Goal: Task Accomplishment & Management: Use online tool/utility

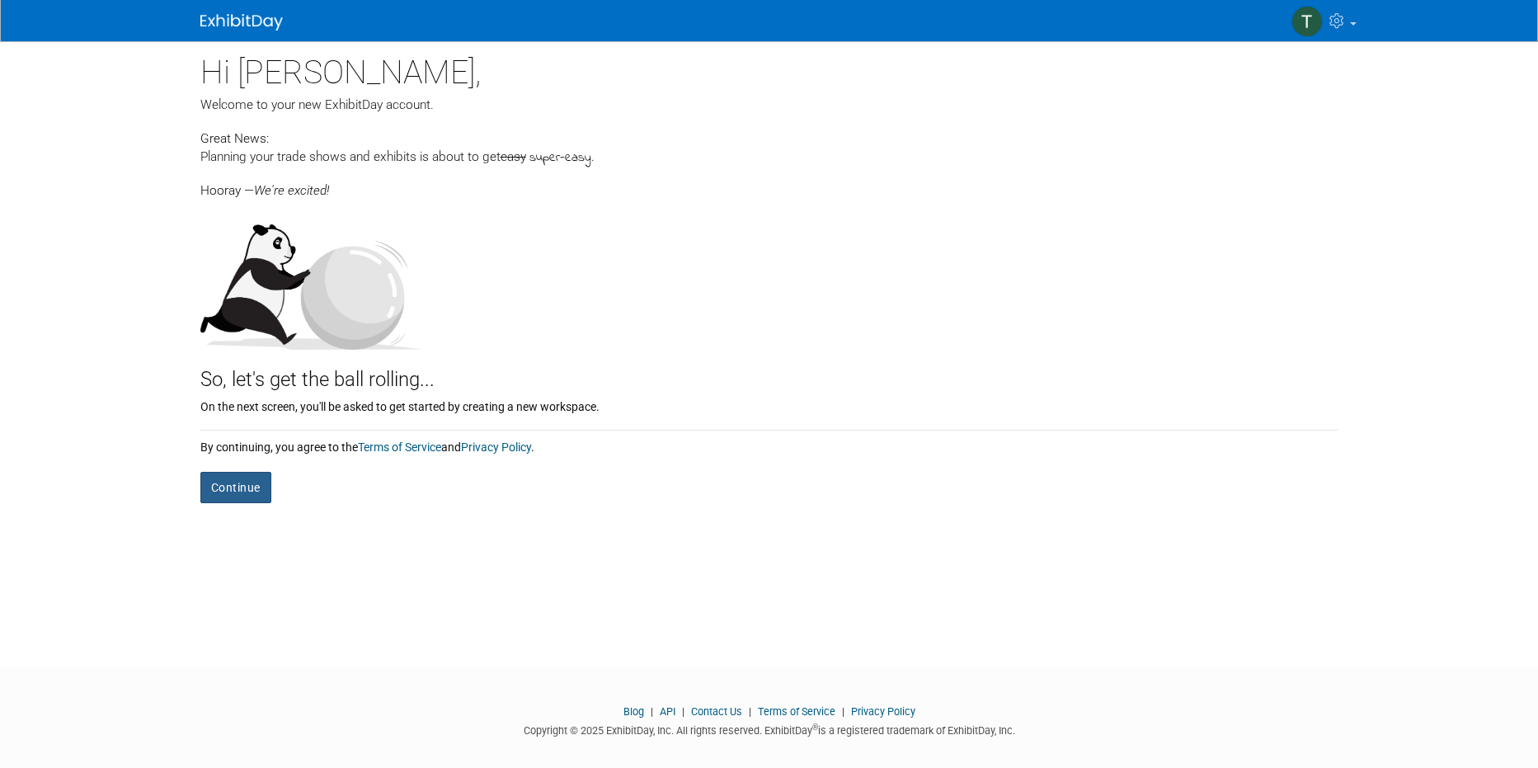
click at [231, 496] on button "Continue" at bounding box center [235, 487] width 71 height 31
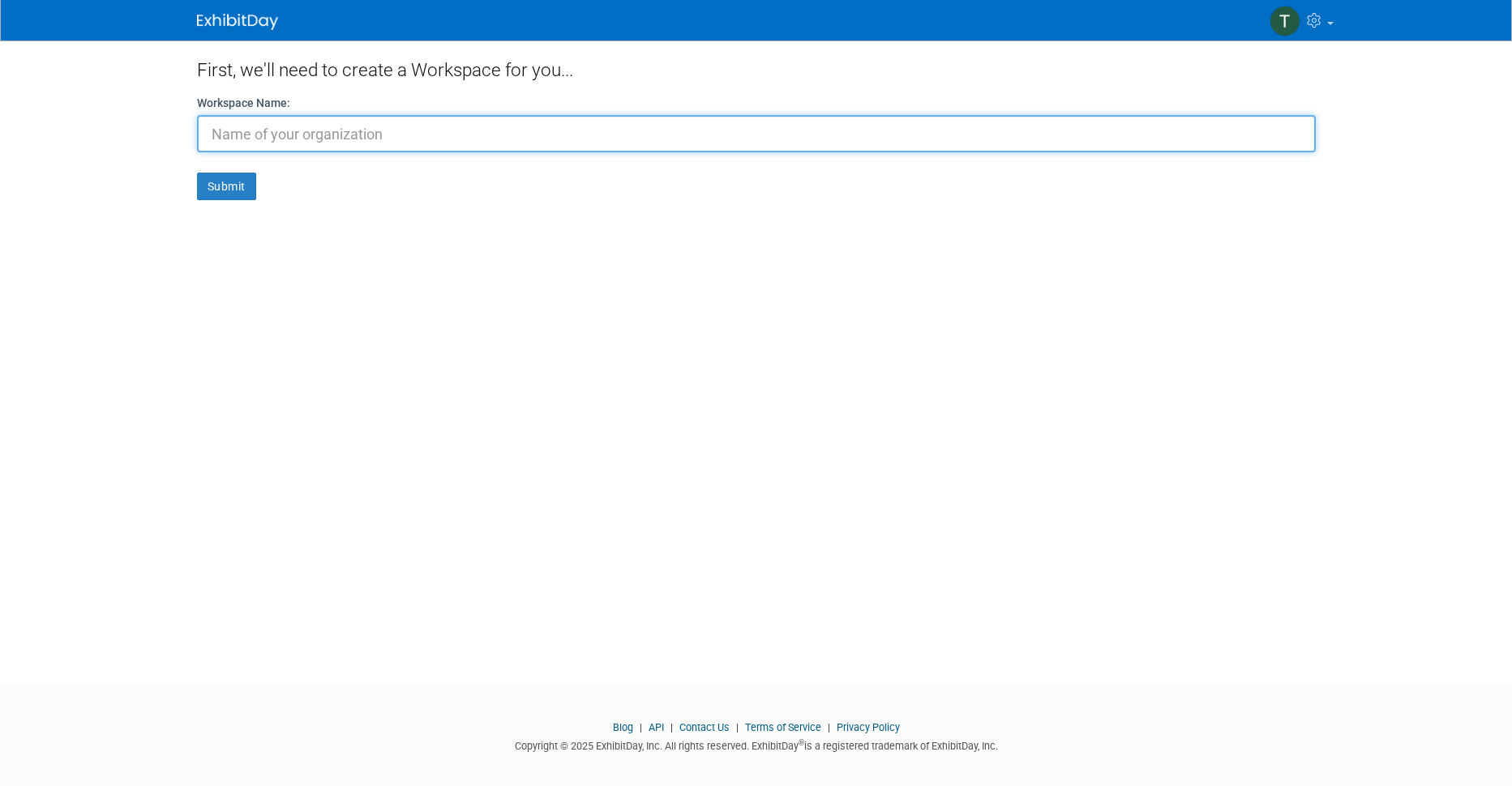
click at [323, 132] on input "text" at bounding box center [756, 134] width 1119 height 37
paste input "thommy@kodesolenergi.se"
drag, startPoint x: 276, startPoint y: 132, endPoint x: 192, endPoint y: 135, distance: 84.1
click at [192, 135] on div "First, we'll need to create a Workspace for you... Workspace Name: thommy@kodes…" at bounding box center [756, 347] width 1143 height 614
click at [379, 120] on input "kodesolenergi.se" at bounding box center [756, 134] width 1119 height 37
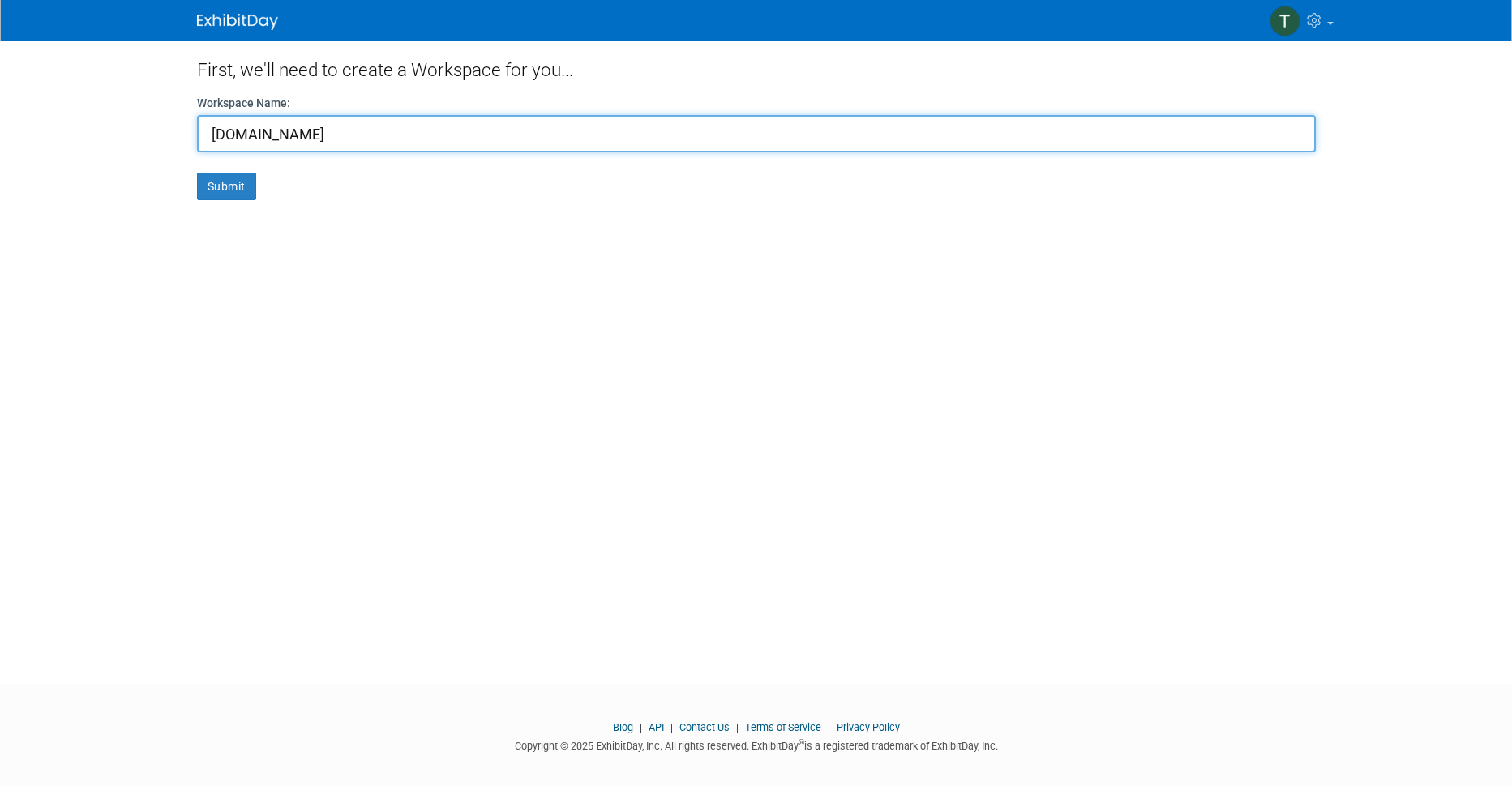
click at [379, 120] on input "kodesolenergi.se" at bounding box center [756, 134] width 1119 height 37
click at [262, 130] on input "kodesolenergi" at bounding box center [756, 134] width 1119 height 37
type input "kodesol energi"
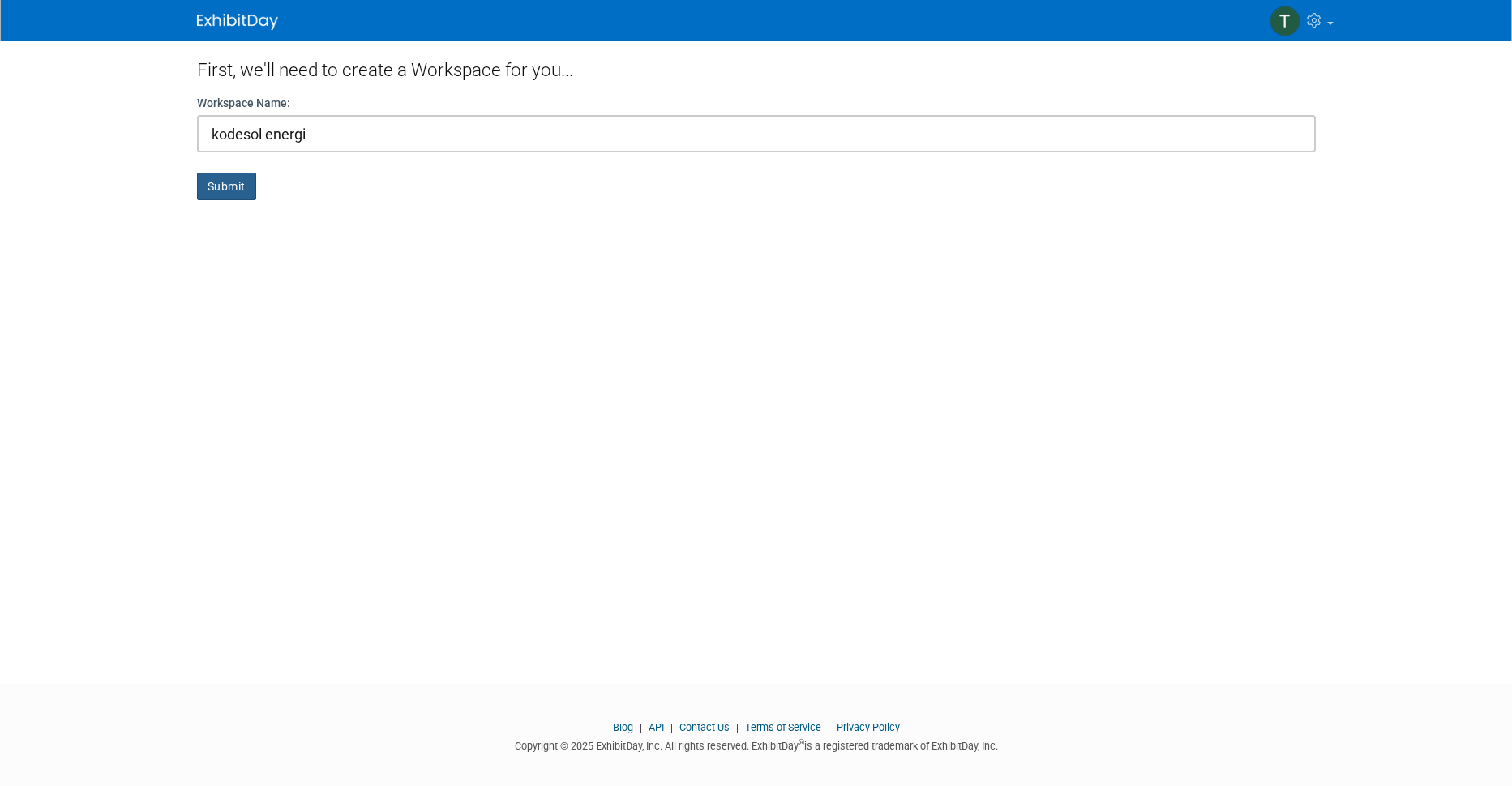
click at [218, 187] on button "Submit" at bounding box center [226, 187] width 59 height 28
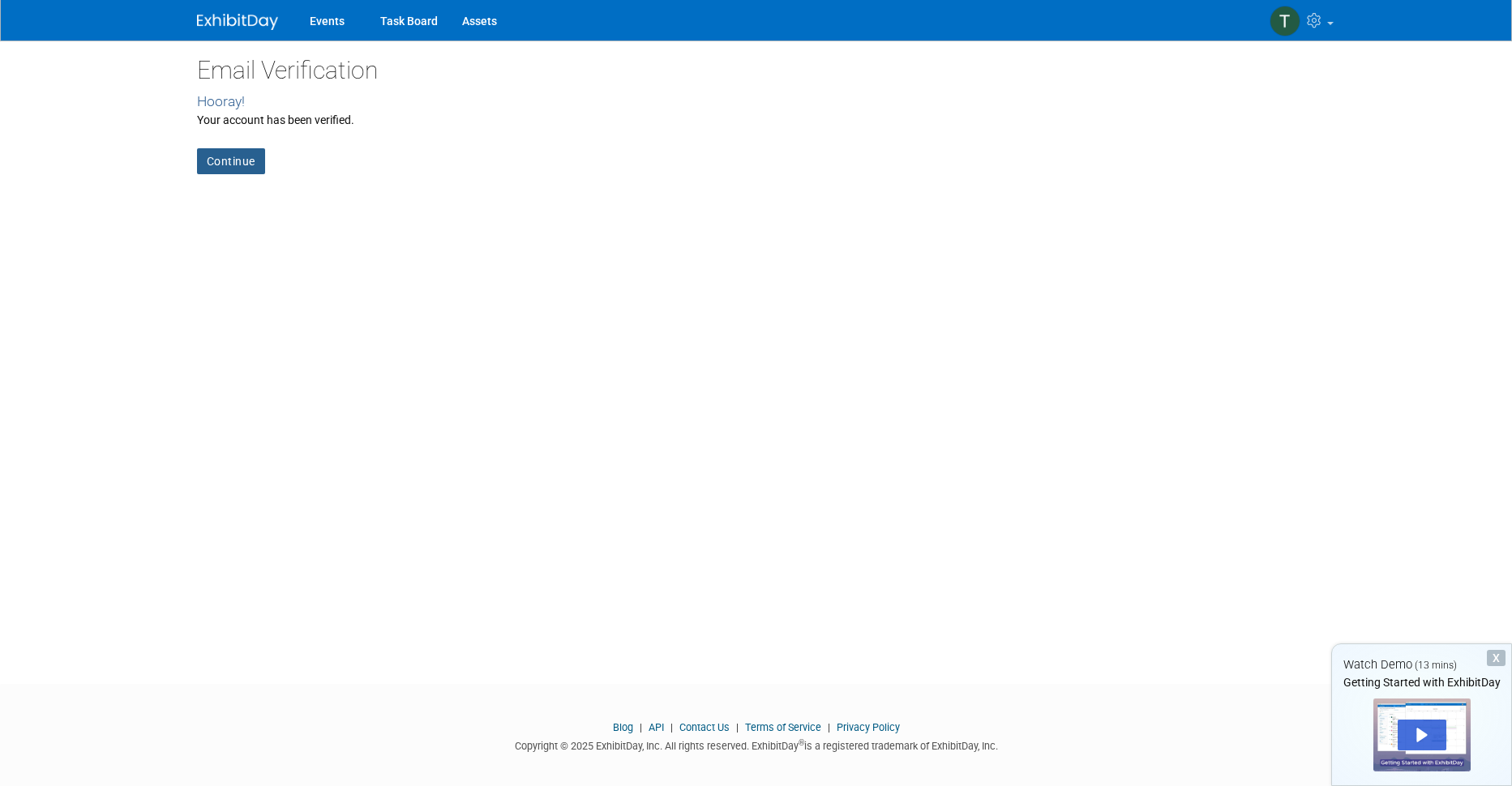
click at [235, 152] on link "Continue" at bounding box center [230, 161] width 68 height 26
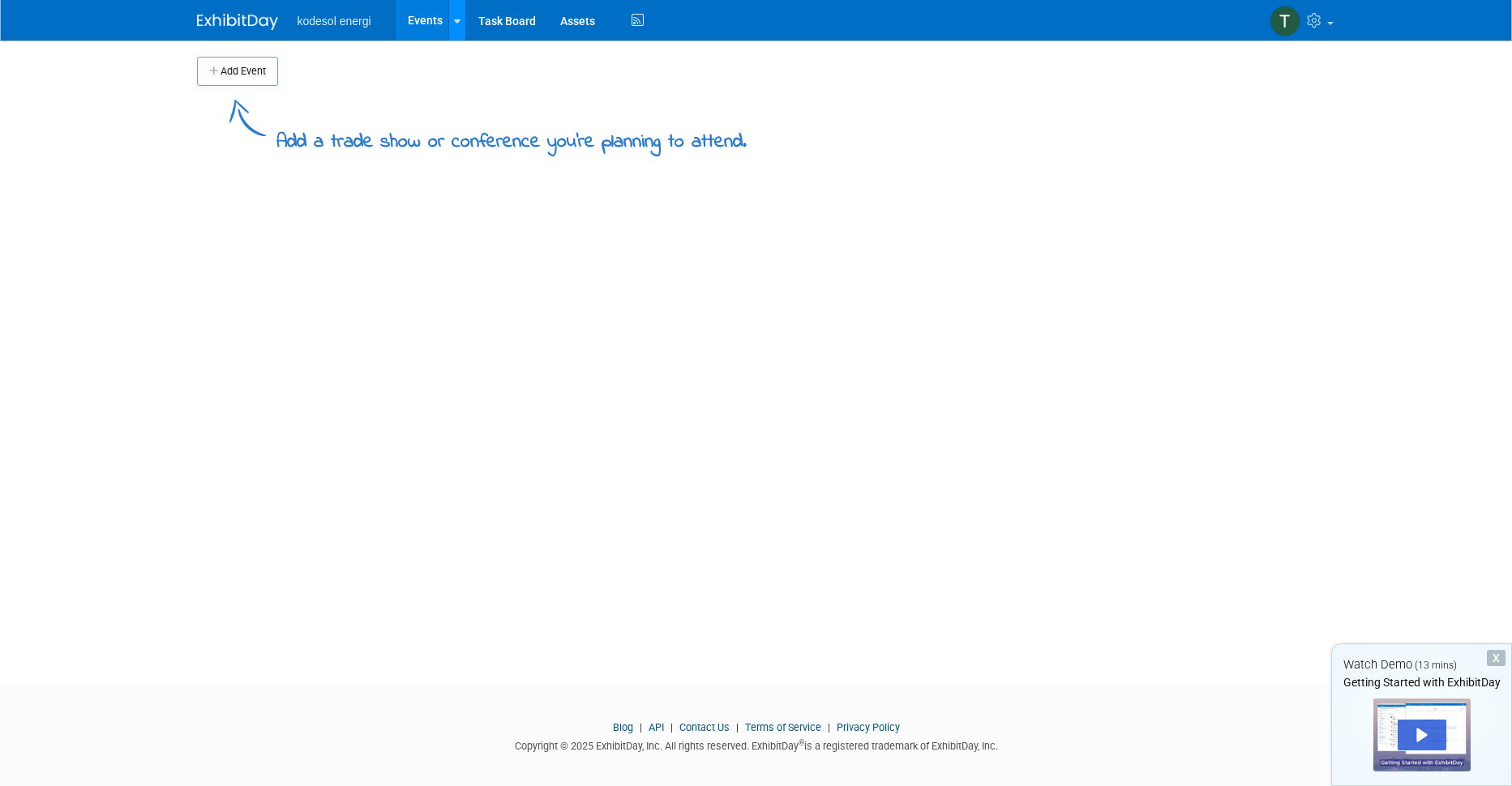
click at [458, 24] on icon at bounding box center [457, 21] width 7 height 11
click at [457, 23] on icon at bounding box center [457, 21] width 7 height 11
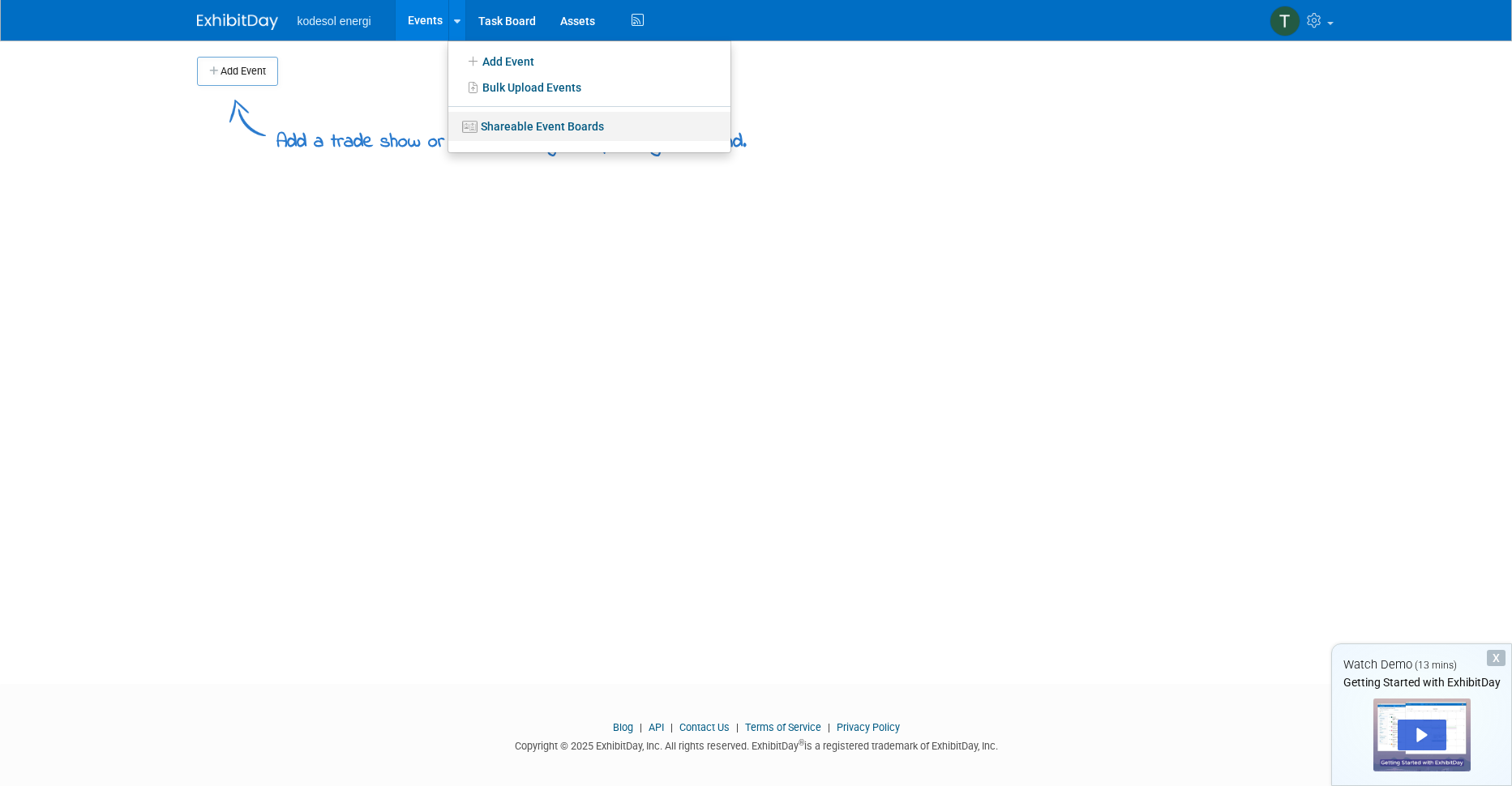
click at [534, 120] on link "Shareable Event Boards" at bounding box center [589, 127] width 282 height 29
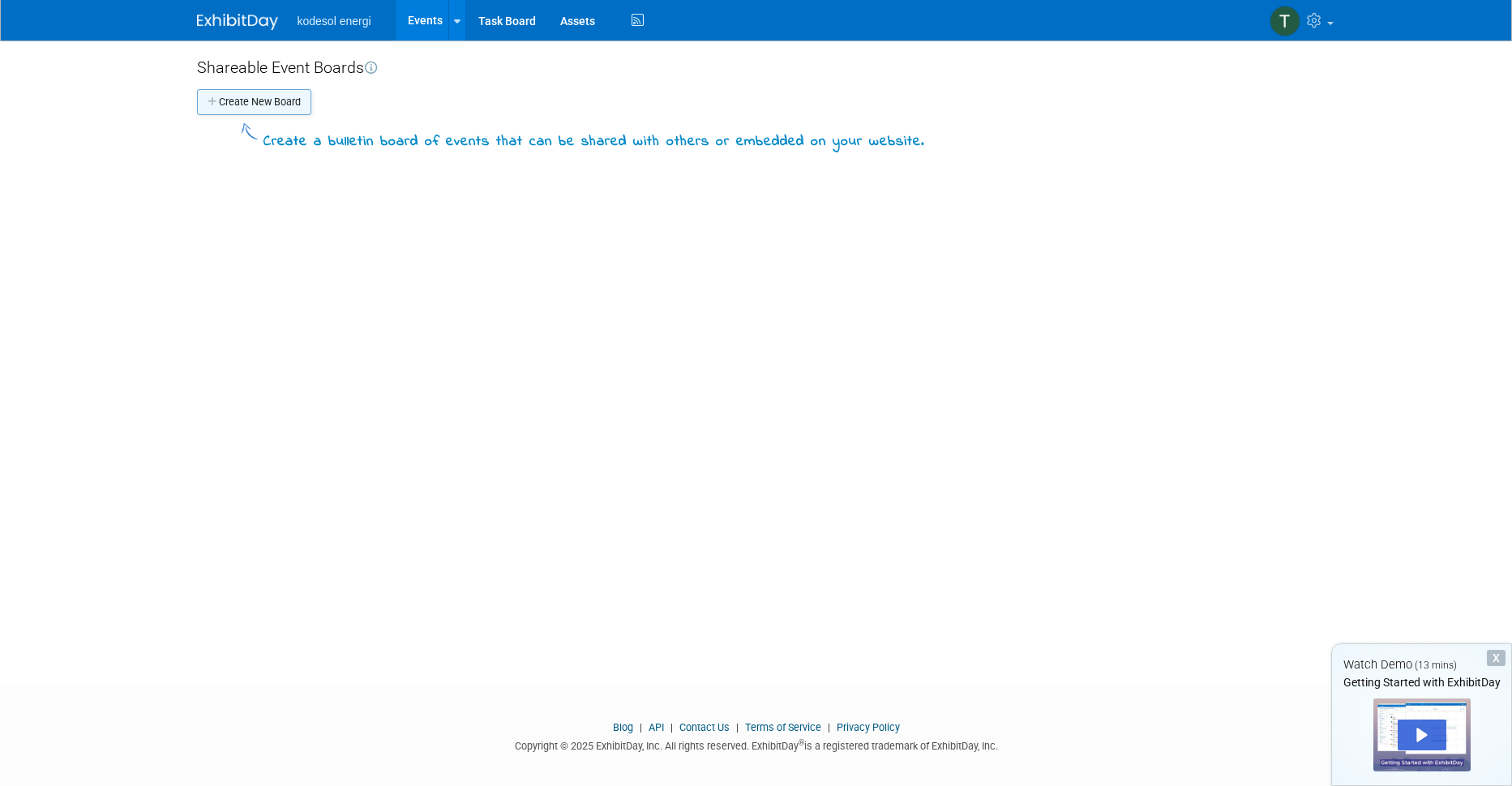
click at [255, 95] on button "Create New Board" at bounding box center [254, 102] width 114 height 26
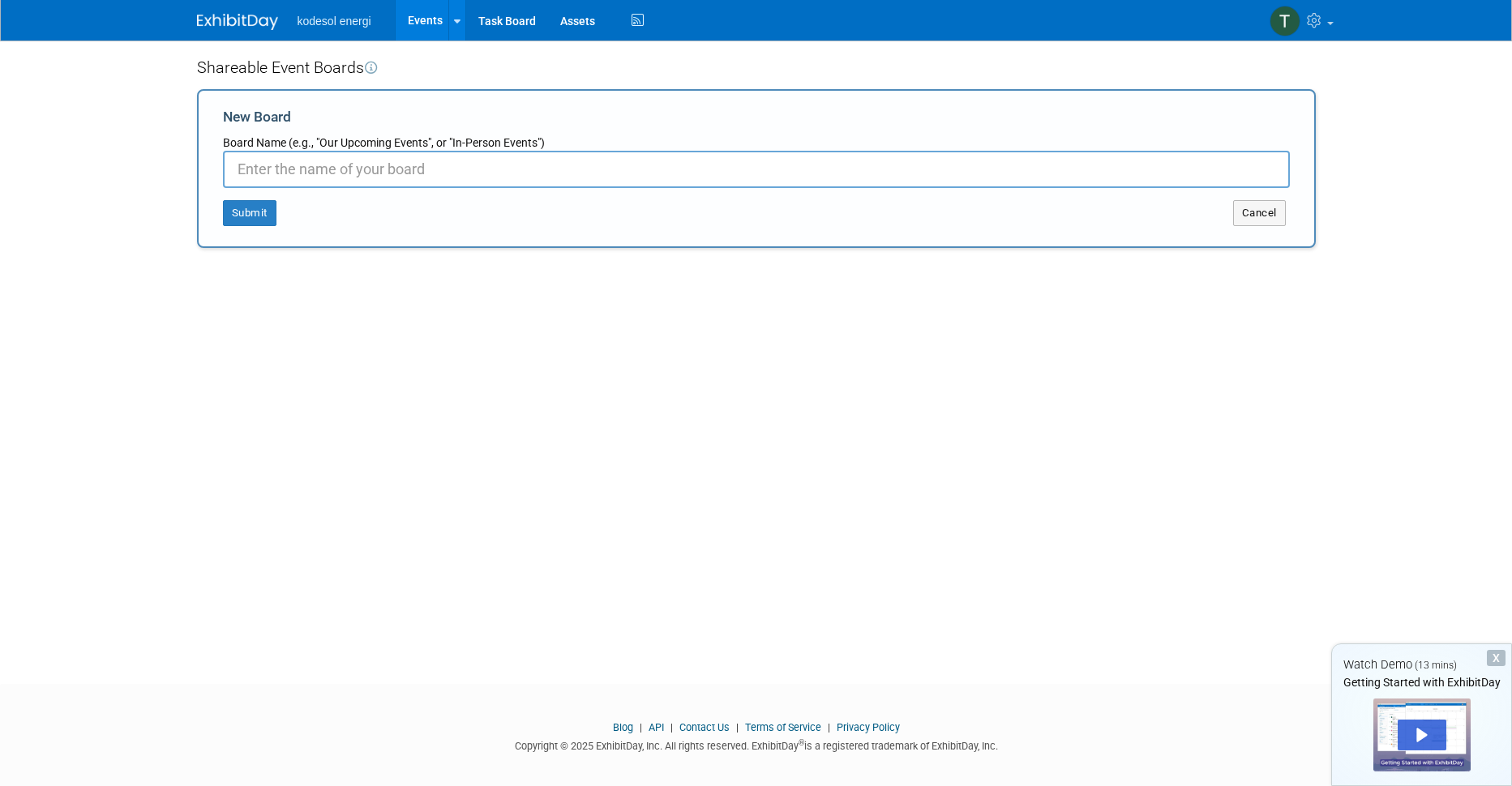
click at [331, 167] on input "New Board" at bounding box center [756, 169] width 1067 height 37
paste input "[EMAIL_ADDRESS][DOMAIN_NAME]"
drag, startPoint x: 308, startPoint y: 168, endPoint x: 193, endPoint y: 180, distance: 115.6
click at [193, 180] on div "Shareable Event Boards Create New Board New Board Board Name (e.g., "Our Upcomi…" at bounding box center [756, 347] width 1143 height 614
click at [290, 167] on input "Kodesolenergi.se" at bounding box center [756, 169] width 1067 height 37
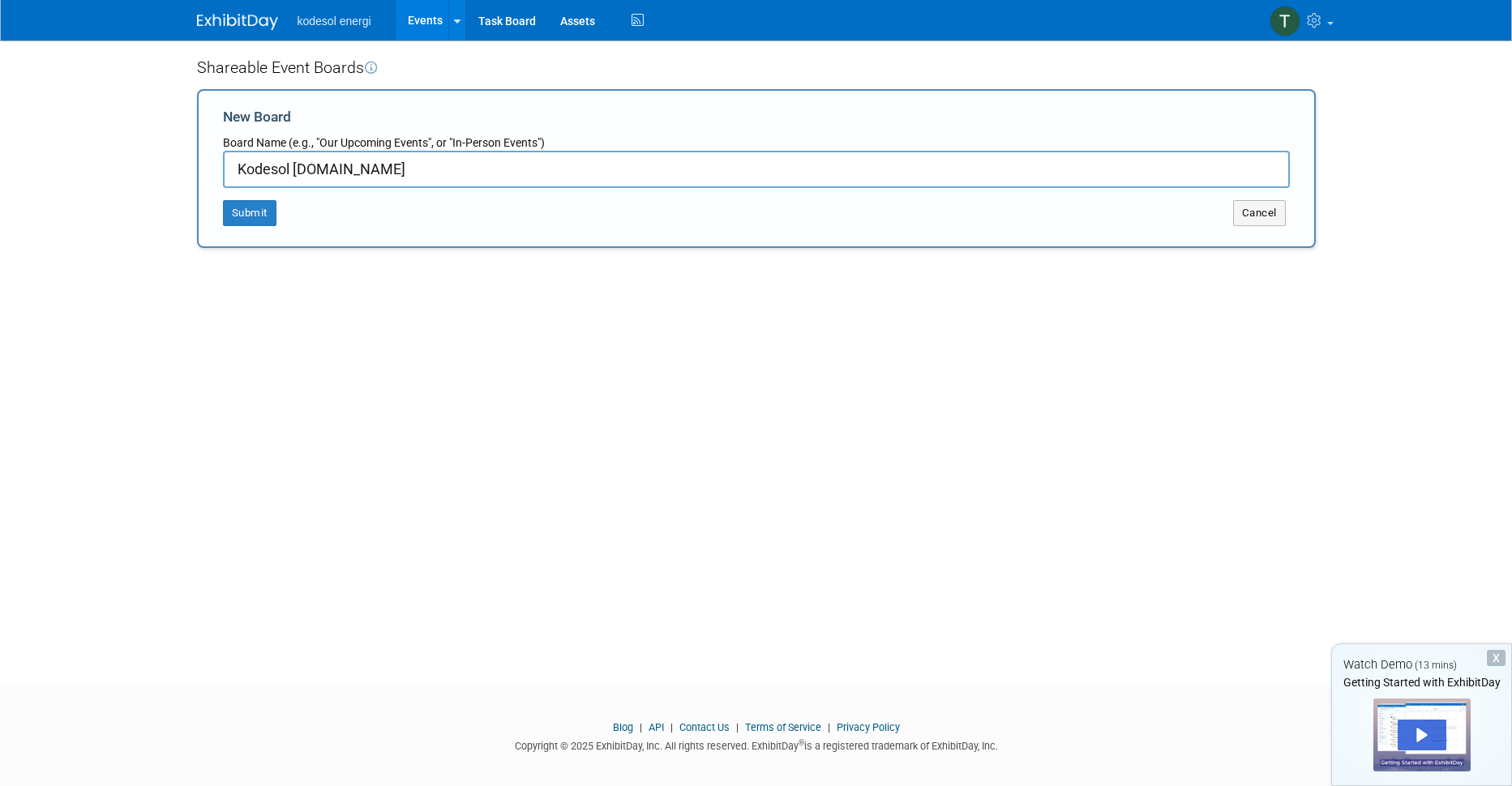
click at [421, 173] on input "Kodesol Energi.se" at bounding box center [756, 169] width 1067 height 37
type input "Kodesol Energi"
click at [238, 220] on button "Submit" at bounding box center [250, 213] width 53 height 26
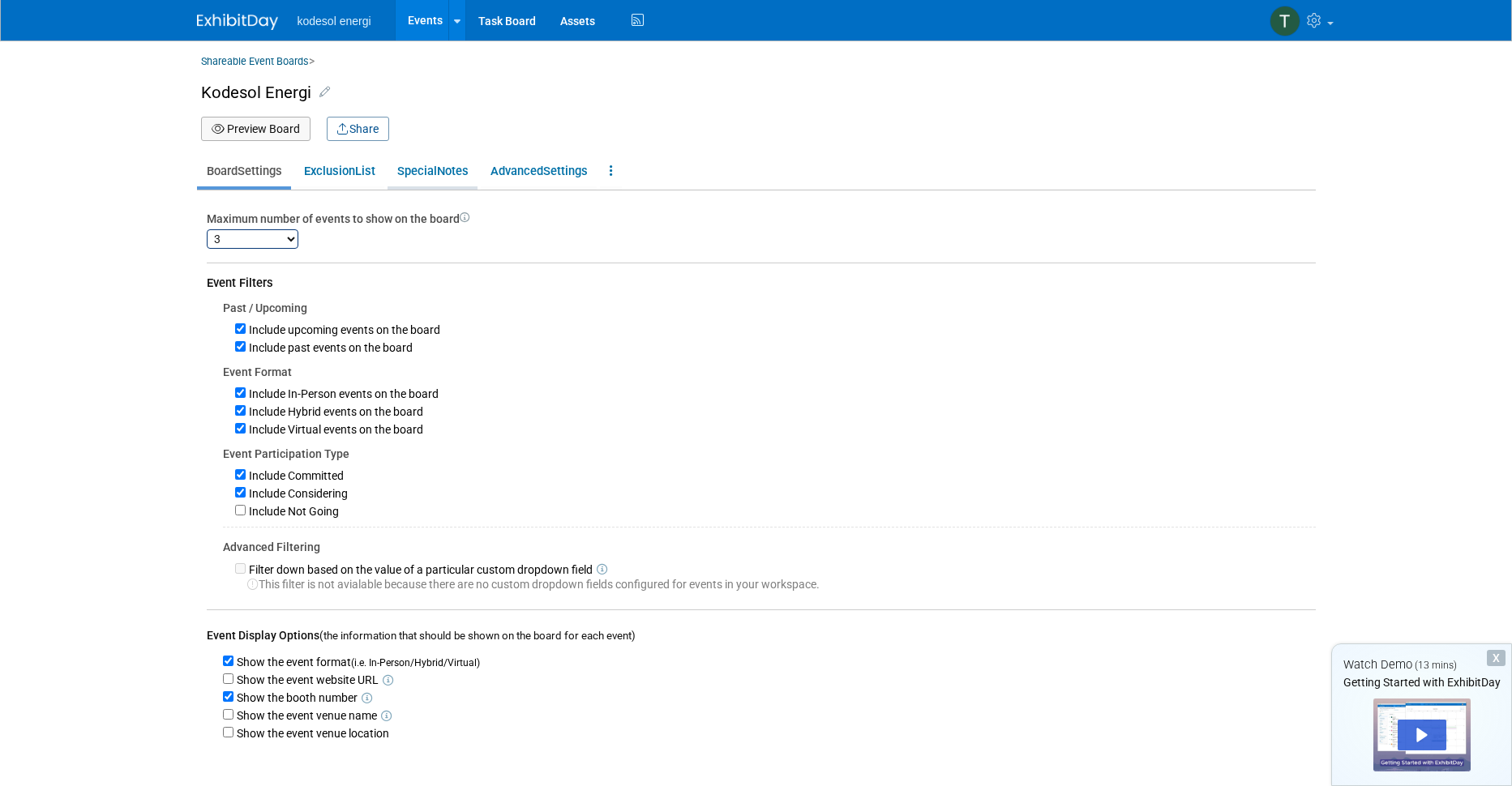
click at [433, 169] on span "Special" at bounding box center [417, 171] width 39 height 15
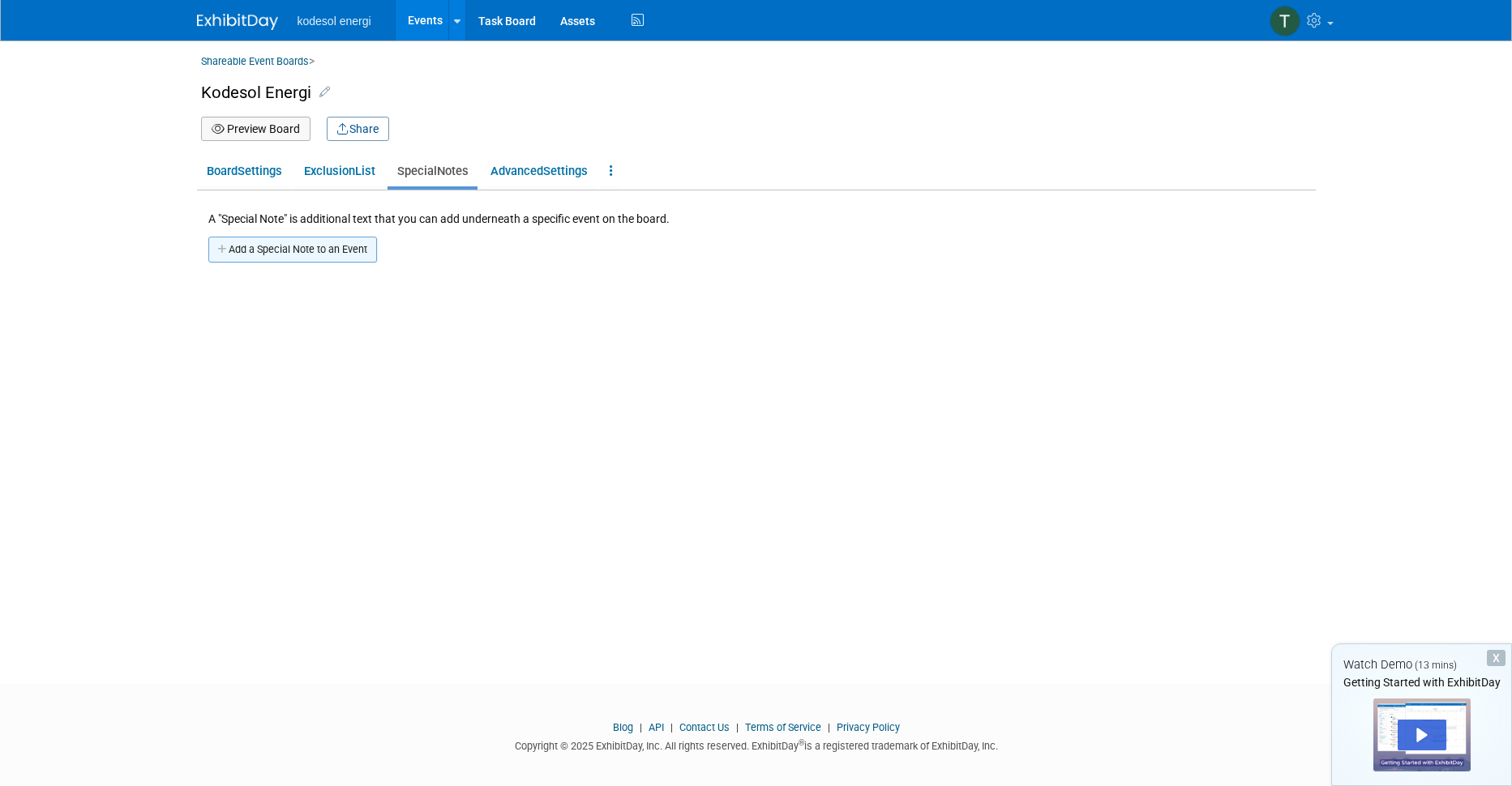
click at [302, 251] on button "Add a Special Note to an Event" at bounding box center [293, 250] width 169 height 26
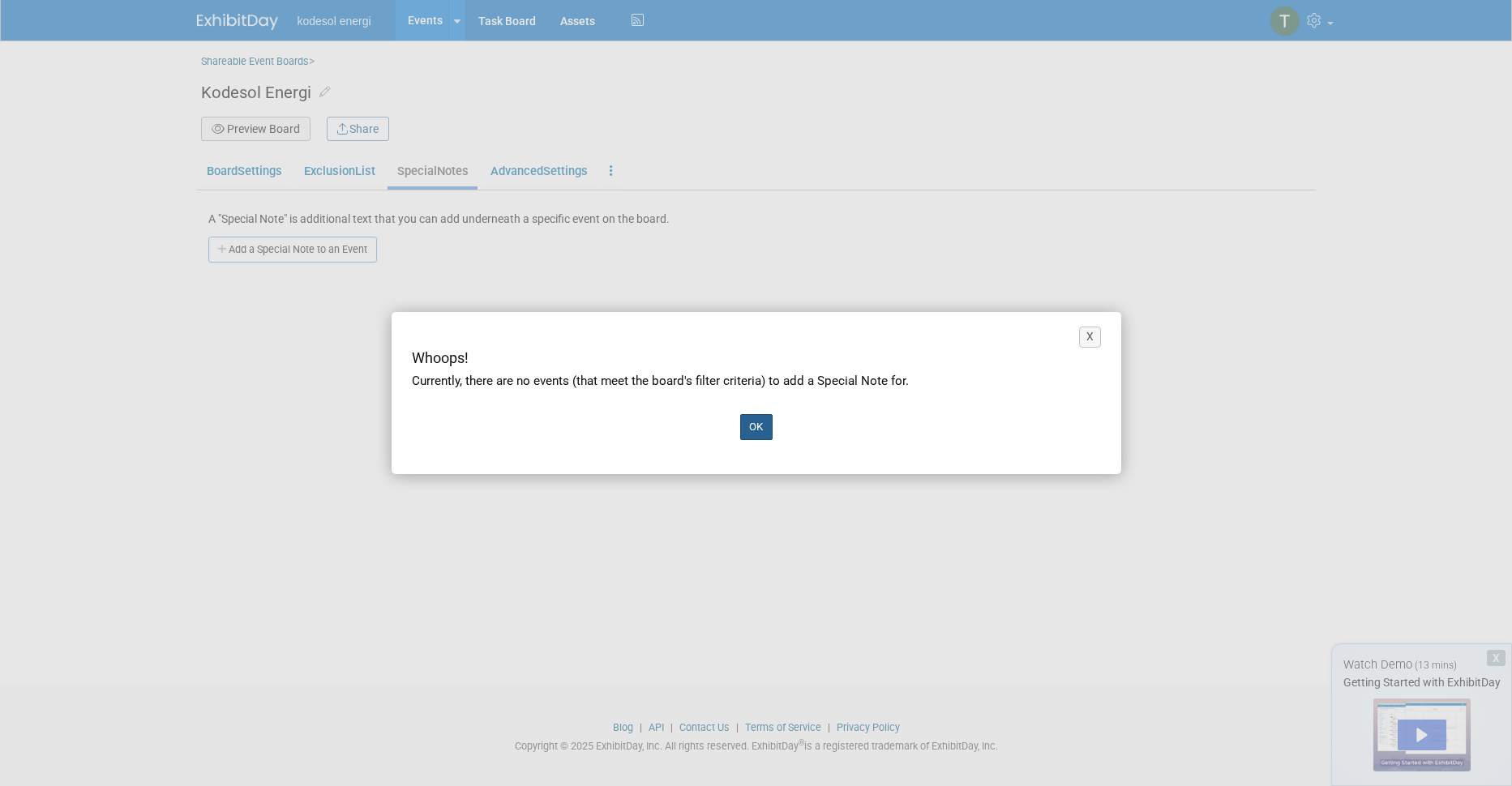
click at [761, 424] on button "OK" at bounding box center [756, 426] width 32 height 26
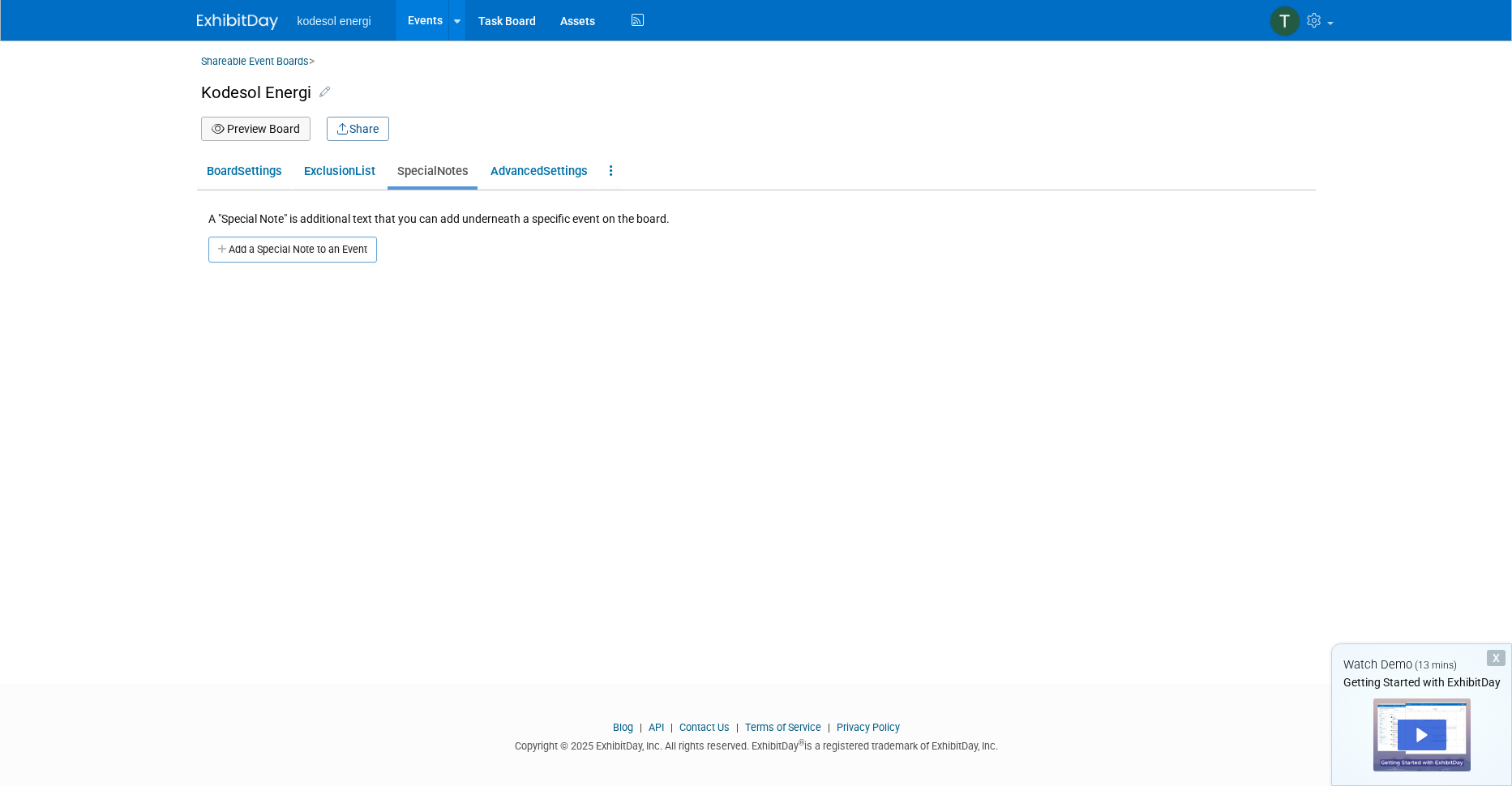
click at [335, 19] on span "kodesol energi" at bounding box center [334, 21] width 74 height 13
click at [240, 21] on img at bounding box center [237, 22] width 81 height 16
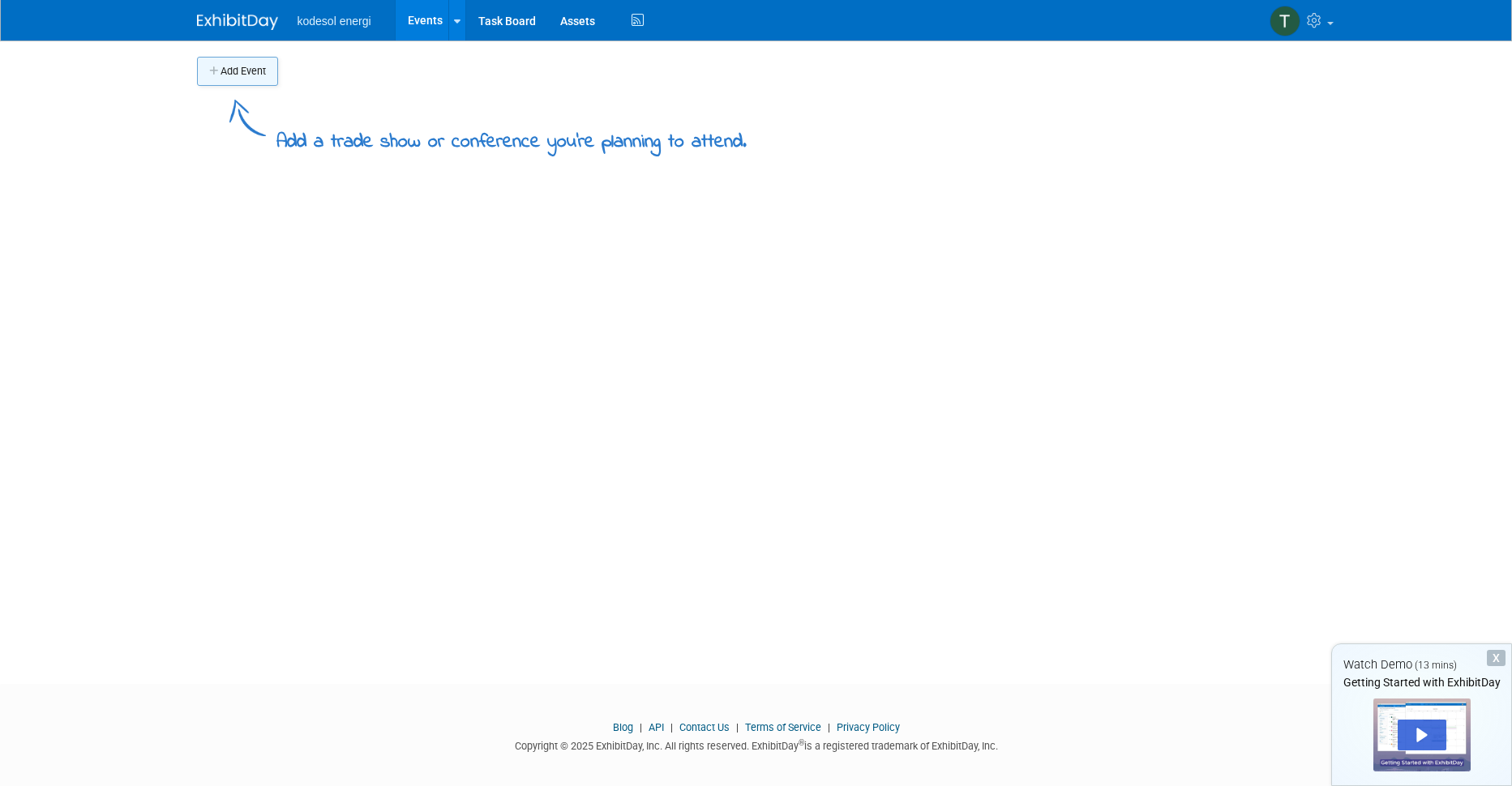
click at [242, 69] on button "Add Event" at bounding box center [237, 72] width 81 height 29
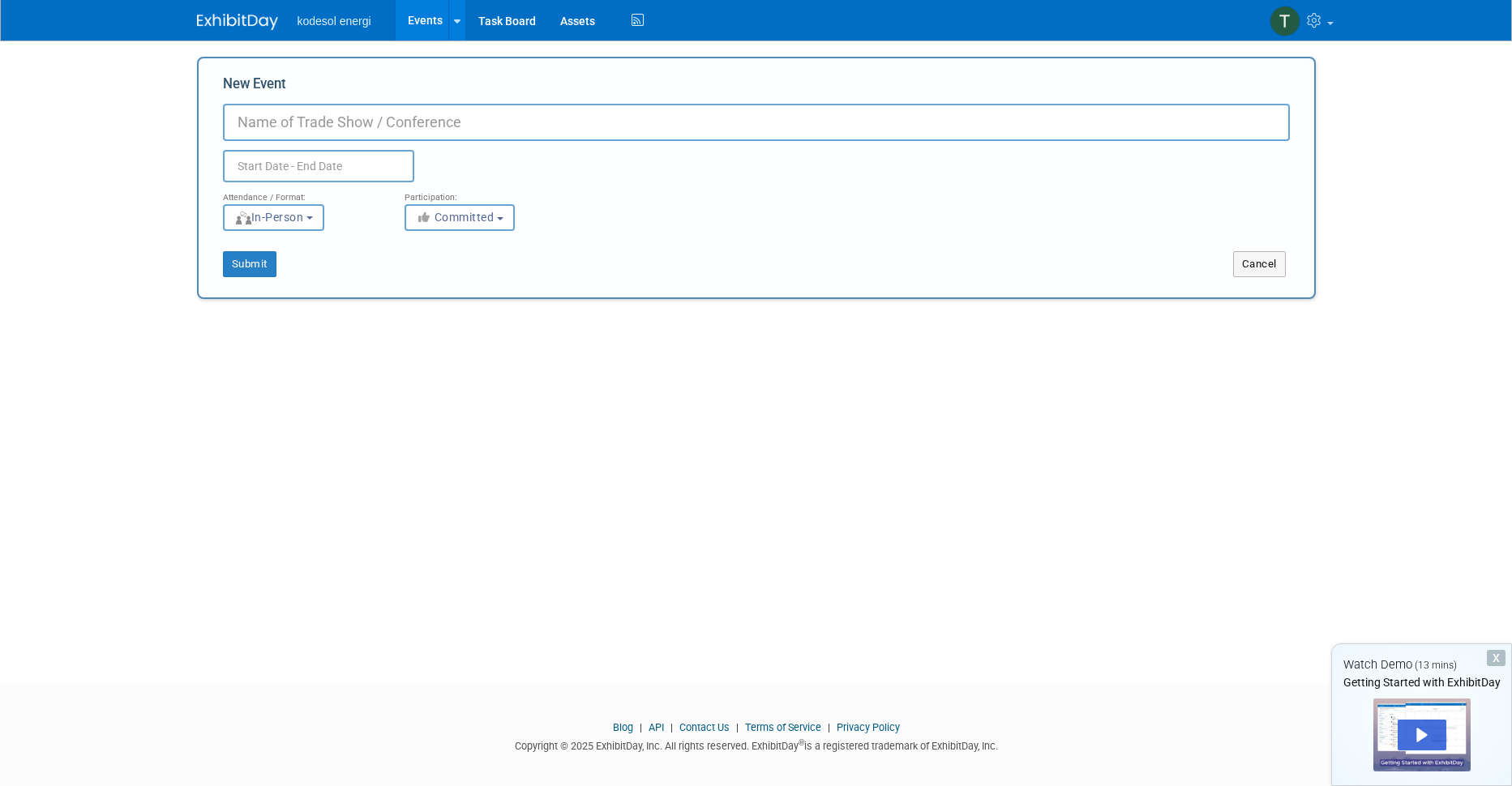
paste input "[EMAIL_ADDRESS][DOMAIN_NAME]"
drag, startPoint x: 312, startPoint y: 121, endPoint x: 212, endPoint y: 132, distance: 100.6
click at [212, 132] on div "New Event thommy@kodesolenergi.se Duplicate Event Warning Attendance / Format: …" at bounding box center [756, 178] width 1119 height 243
click at [291, 123] on input "Kodesolenergi.se" at bounding box center [756, 123] width 1067 height 37
click at [370, 119] on input "Kodesol Energi.se" at bounding box center [756, 123] width 1067 height 37
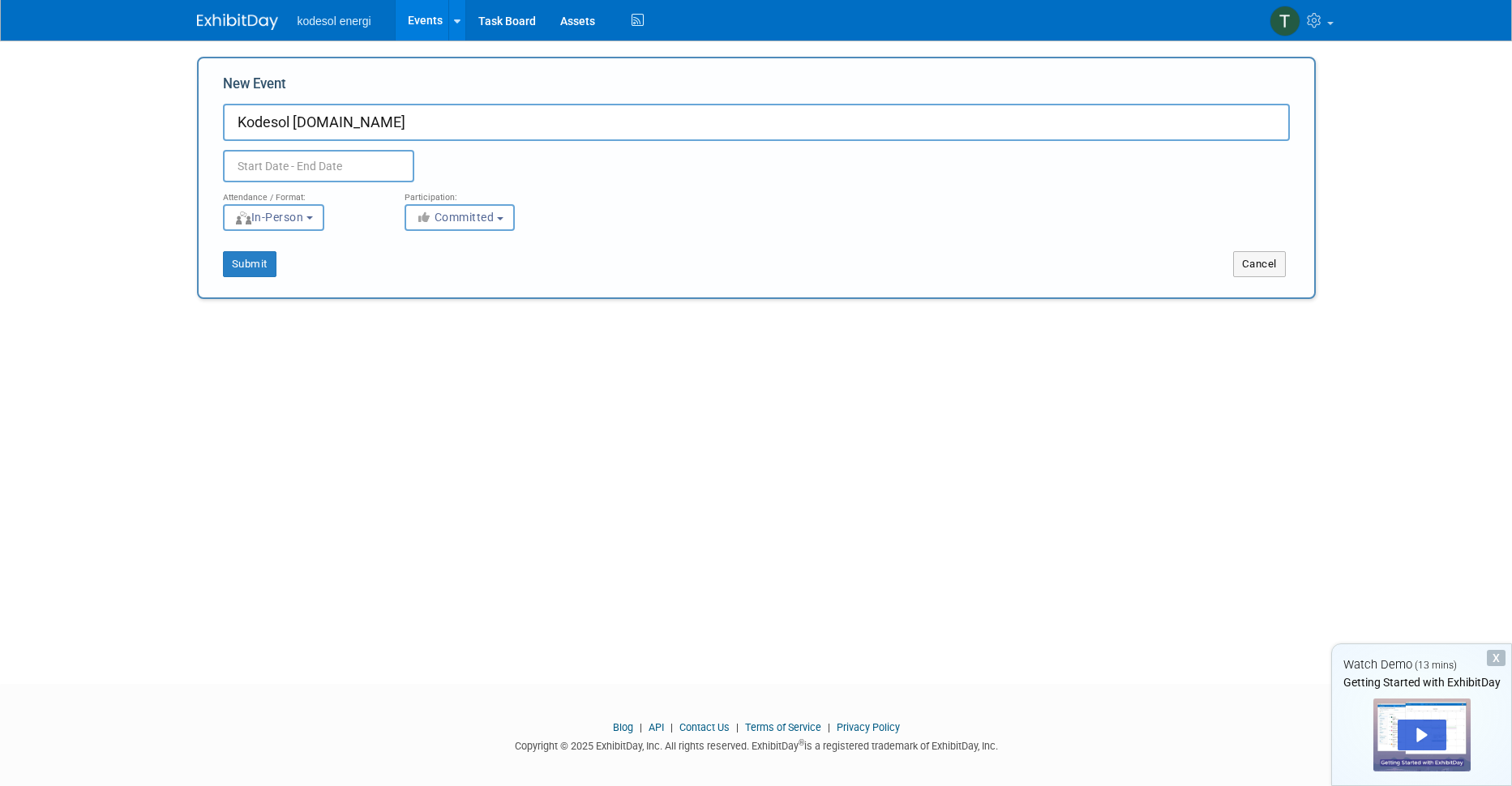
click at [370, 119] on input "Kodesol Energi.se" at bounding box center [756, 123] width 1067 height 37
type input "Kodesol Energi"
click at [271, 170] on body "kodesol energi Events Add Event Bulk Upload Events Shareable Event Boards Task …" at bounding box center [756, 393] width 1512 height 786
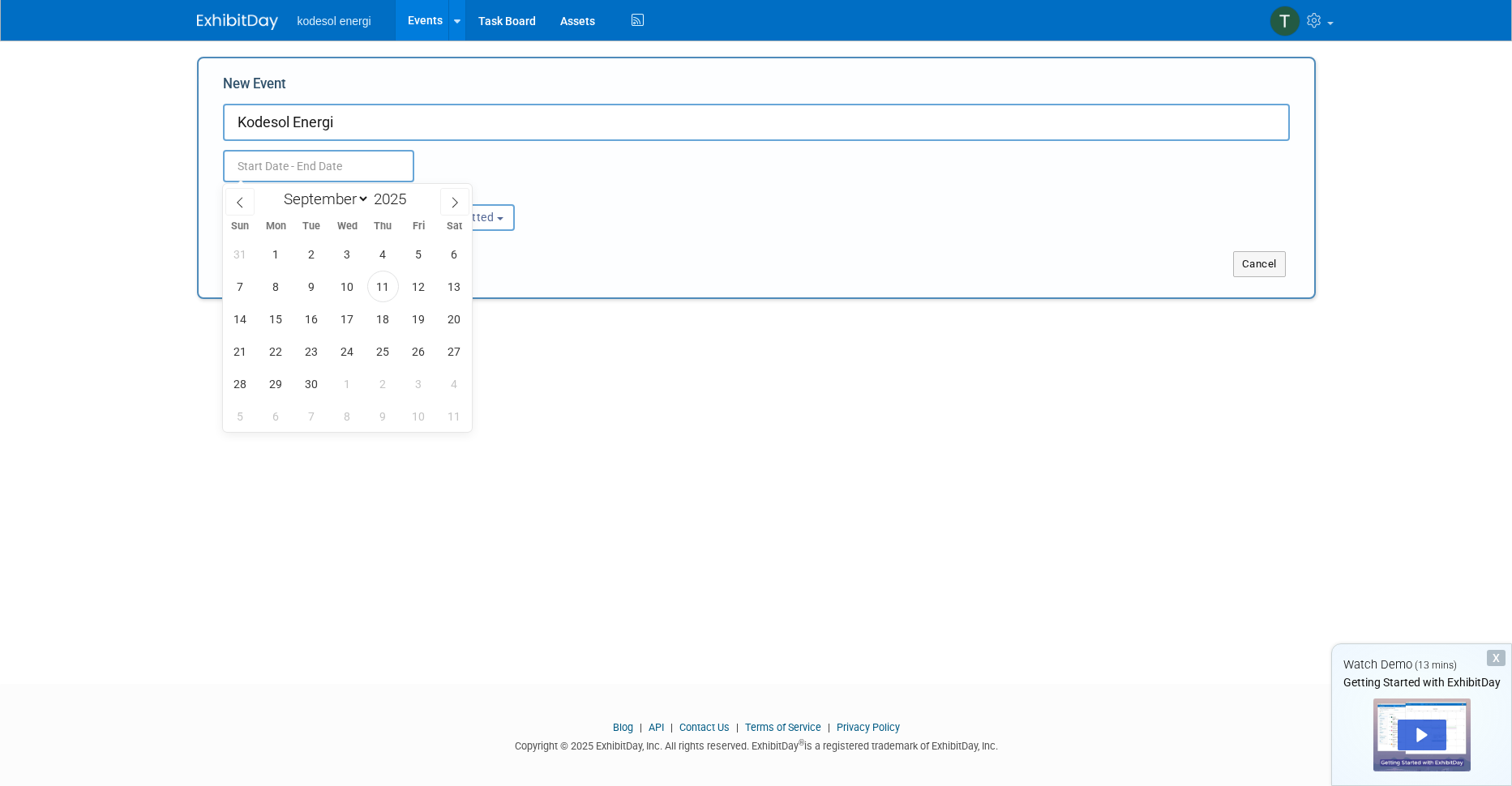
click at [544, 168] on div "Duplicate Event Warning" at bounding box center [756, 162] width 1091 height 41
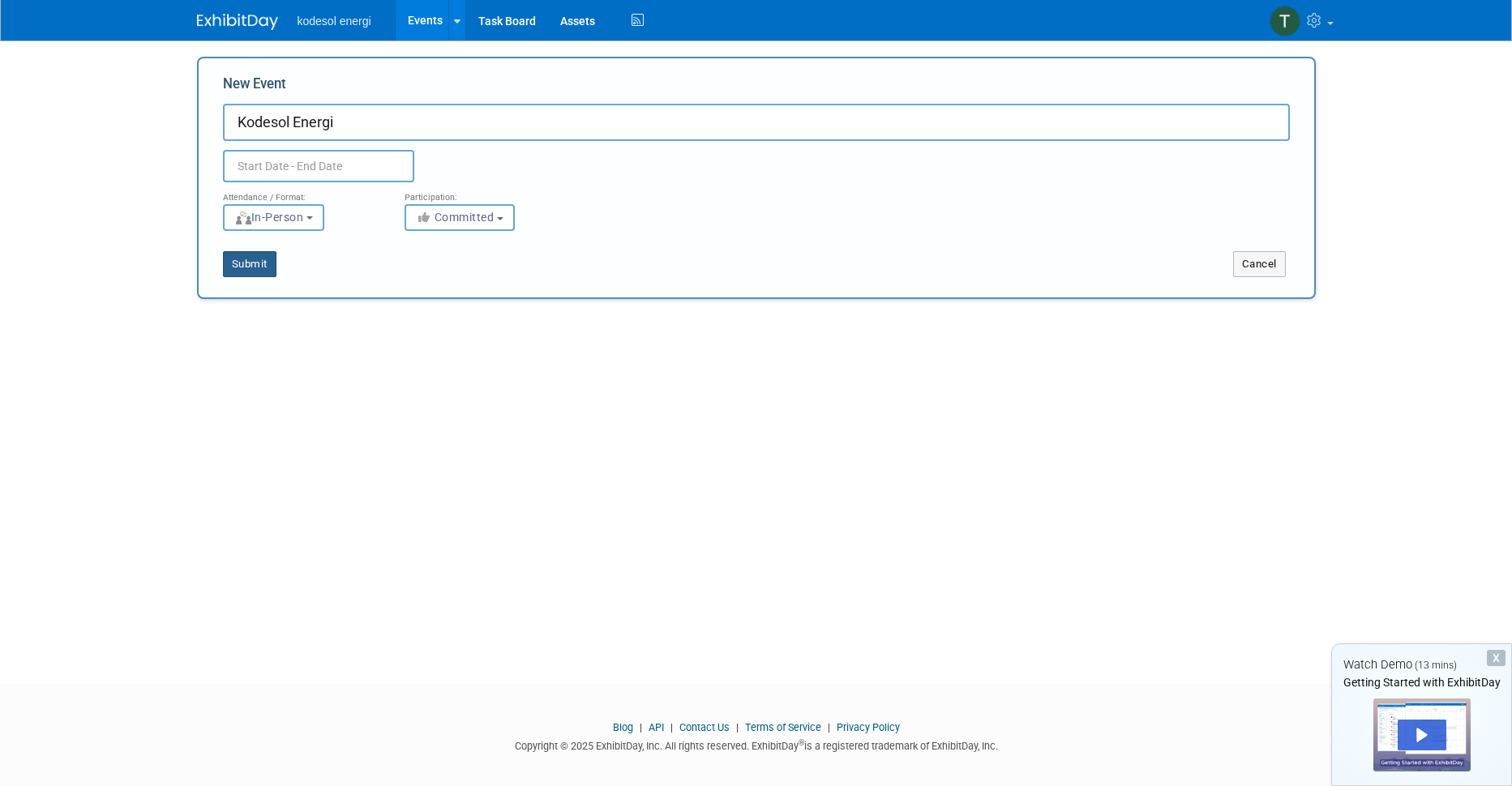
click at [254, 266] on button "Submit" at bounding box center [250, 264] width 53 height 26
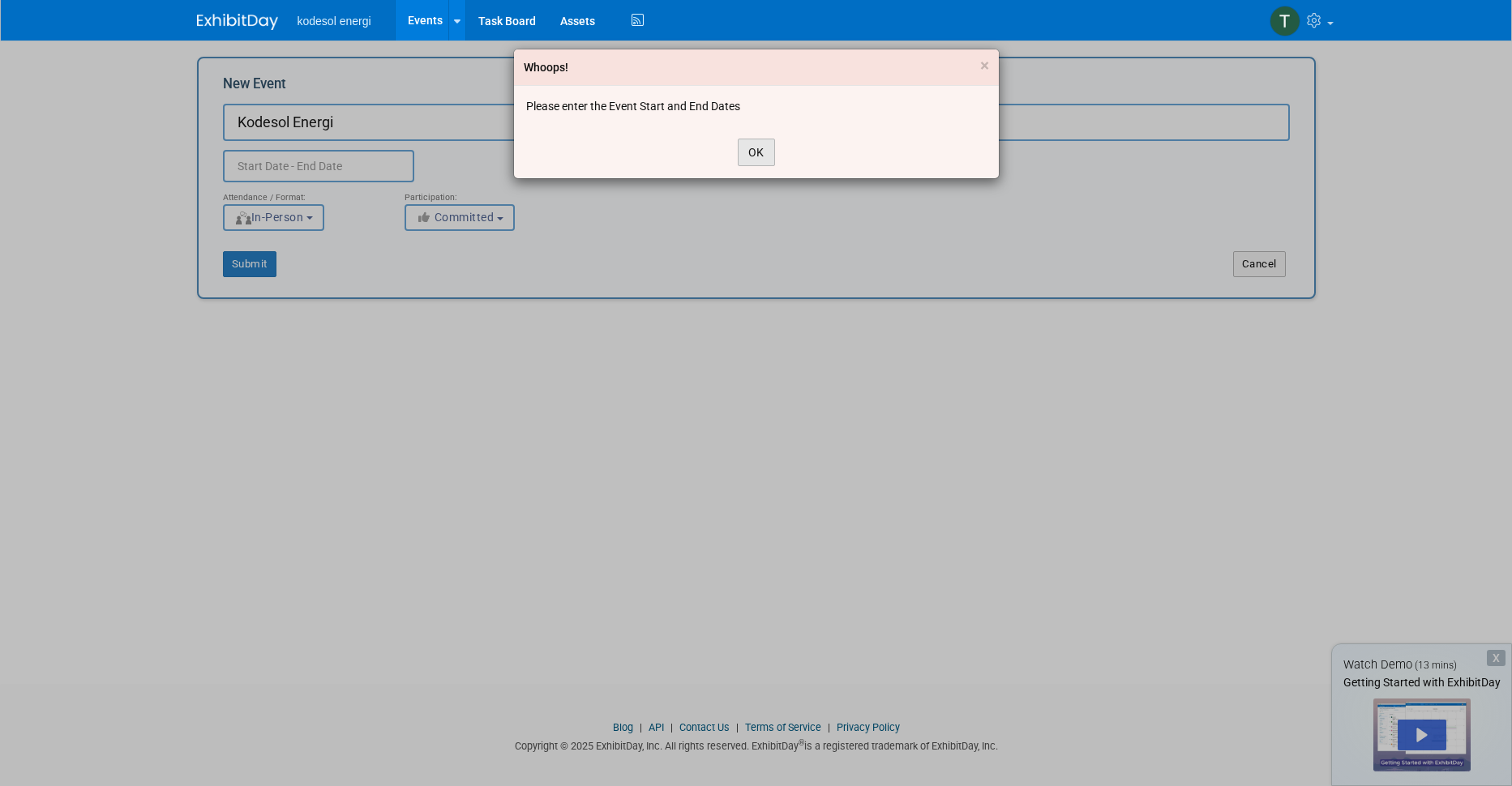
click at [745, 145] on button "OK" at bounding box center [757, 152] width 37 height 28
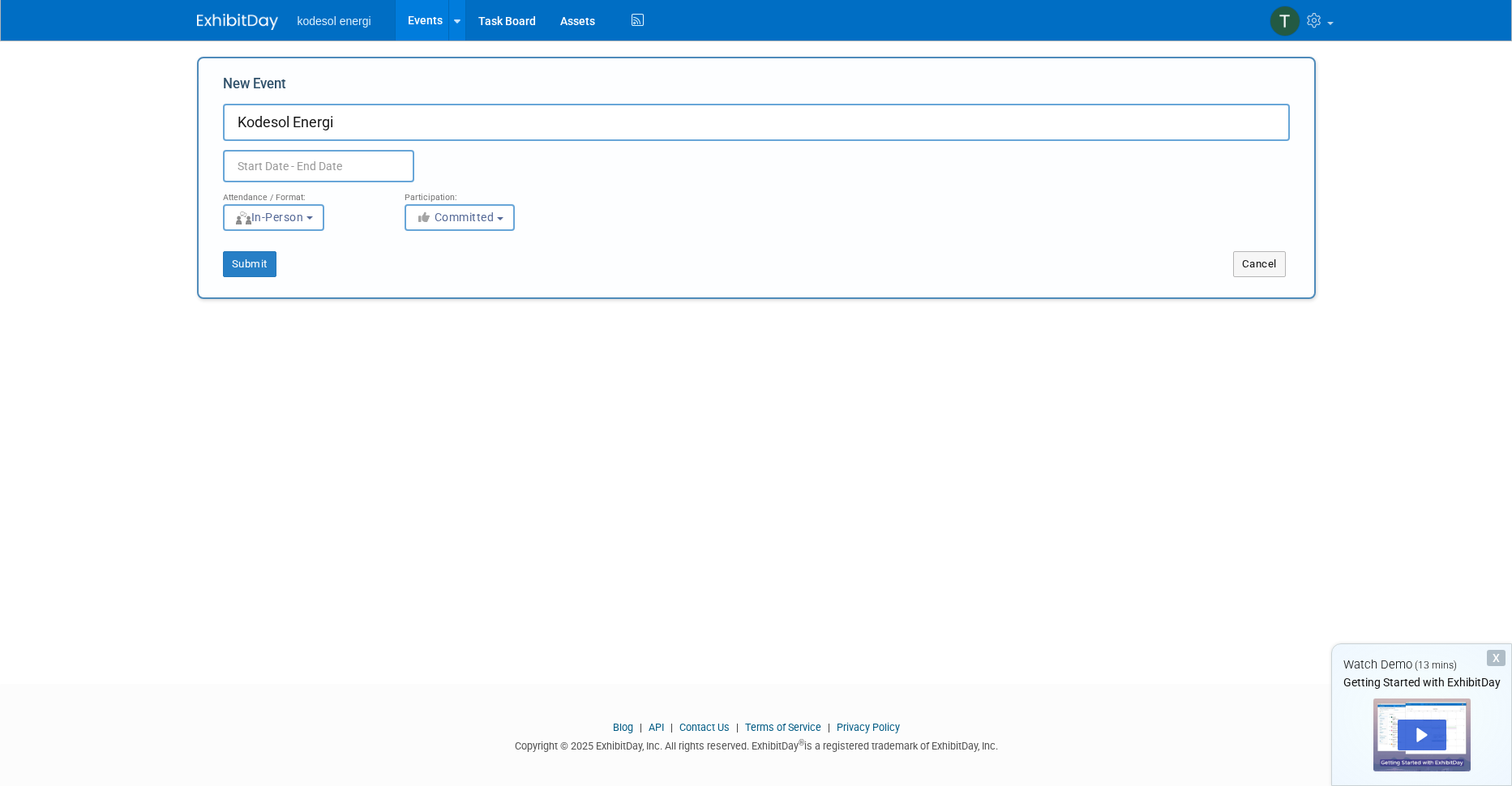
click at [350, 152] on input "text" at bounding box center [319, 166] width 192 height 32
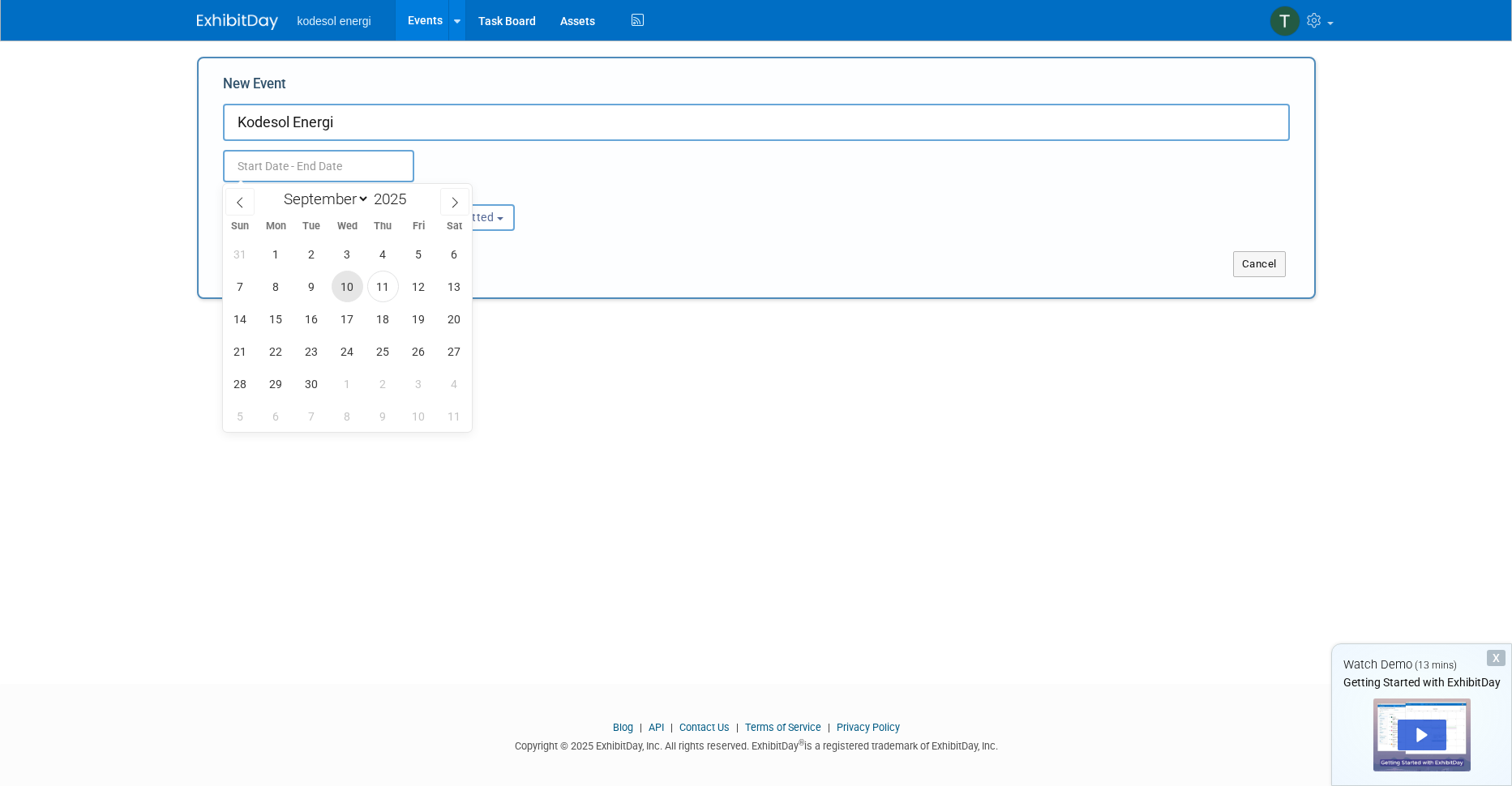
click at [346, 289] on span "10" at bounding box center [347, 286] width 31 height 31
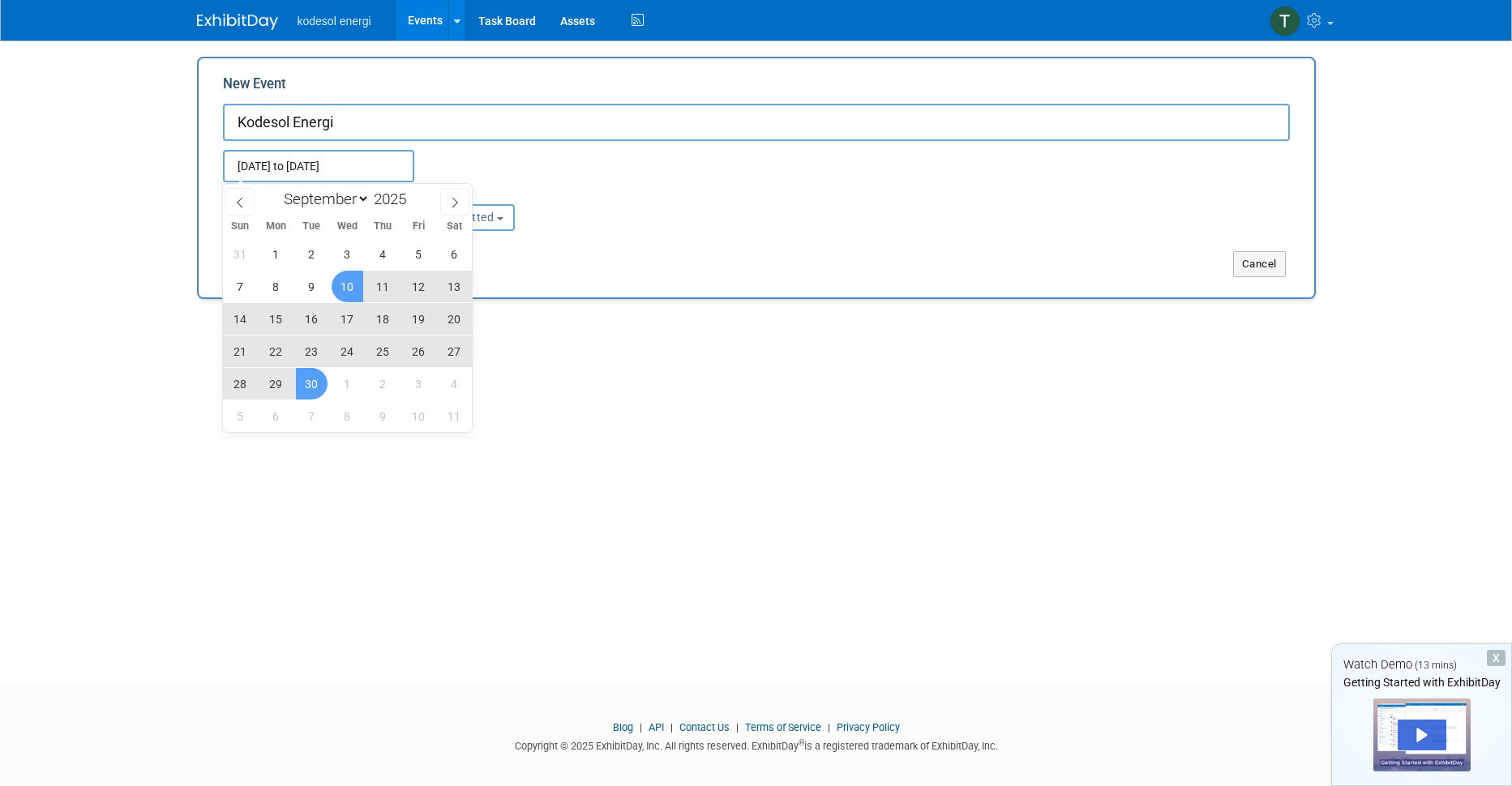
click at [313, 382] on span "30" at bounding box center [312, 383] width 31 height 31
type input "Sep 10, 2025 to Sep 30, 2025"
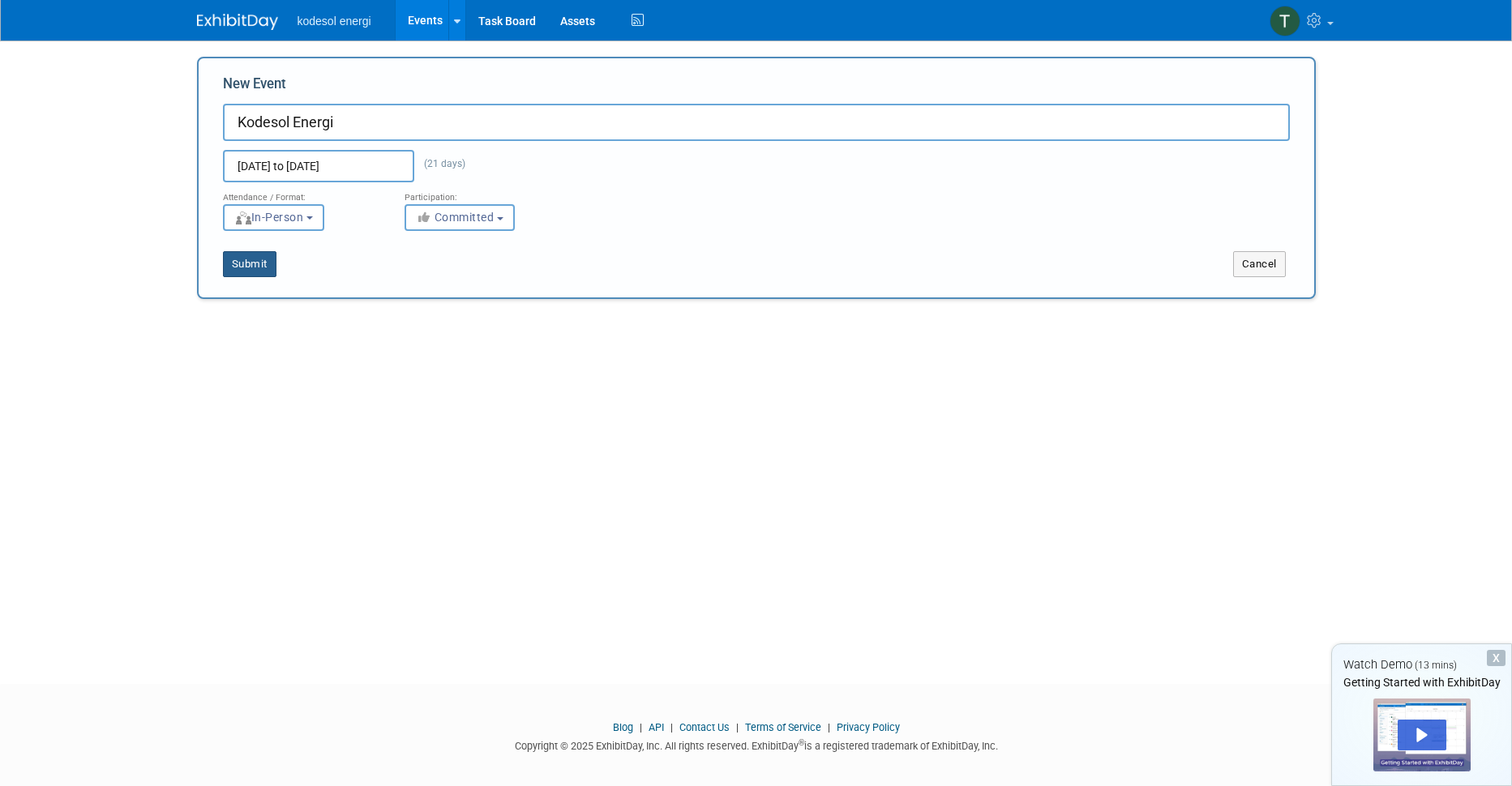
click at [252, 261] on button "Submit" at bounding box center [250, 264] width 53 height 26
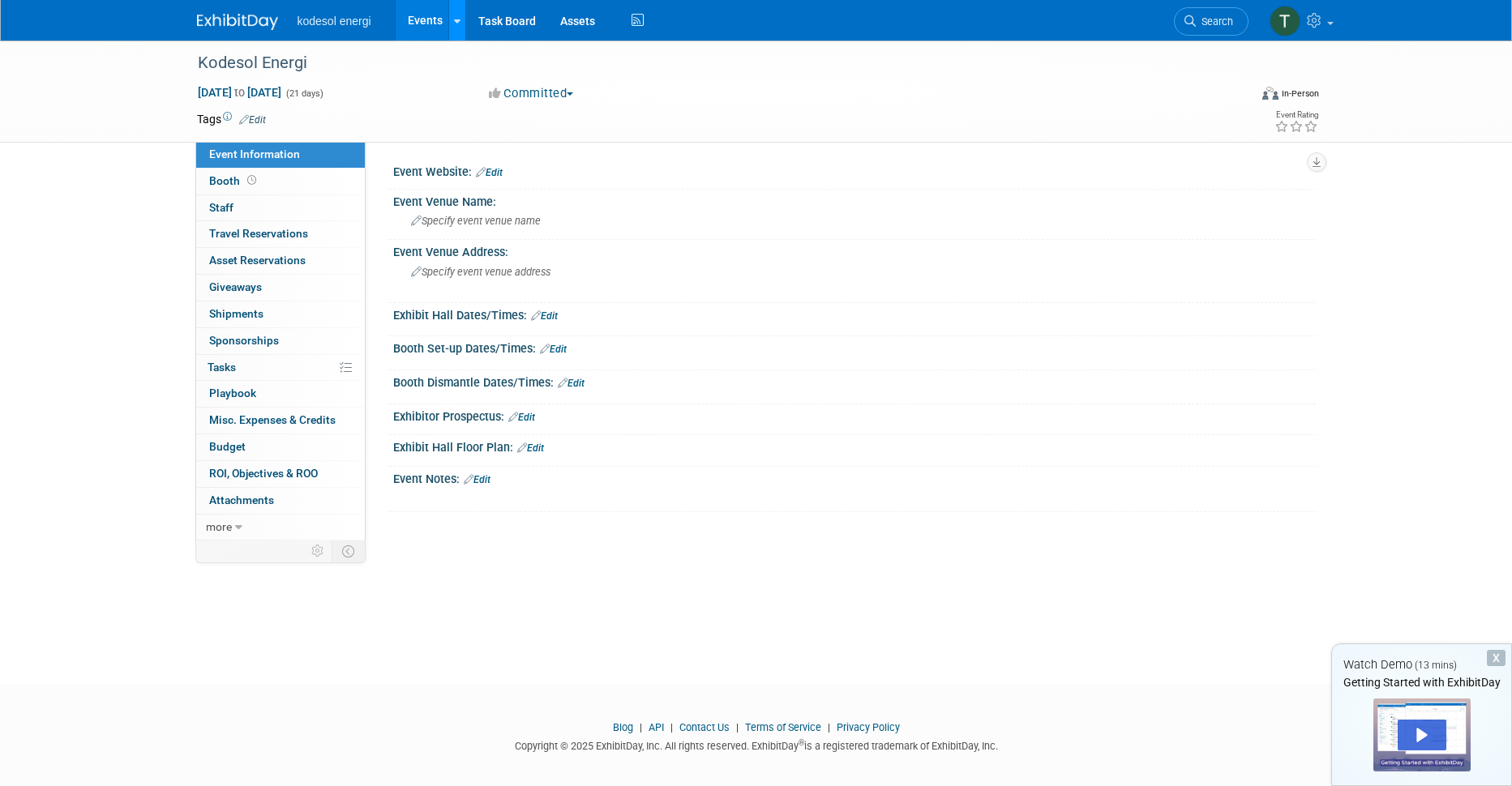
click at [451, 23] on link at bounding box center [456, 20] width 17 height 40
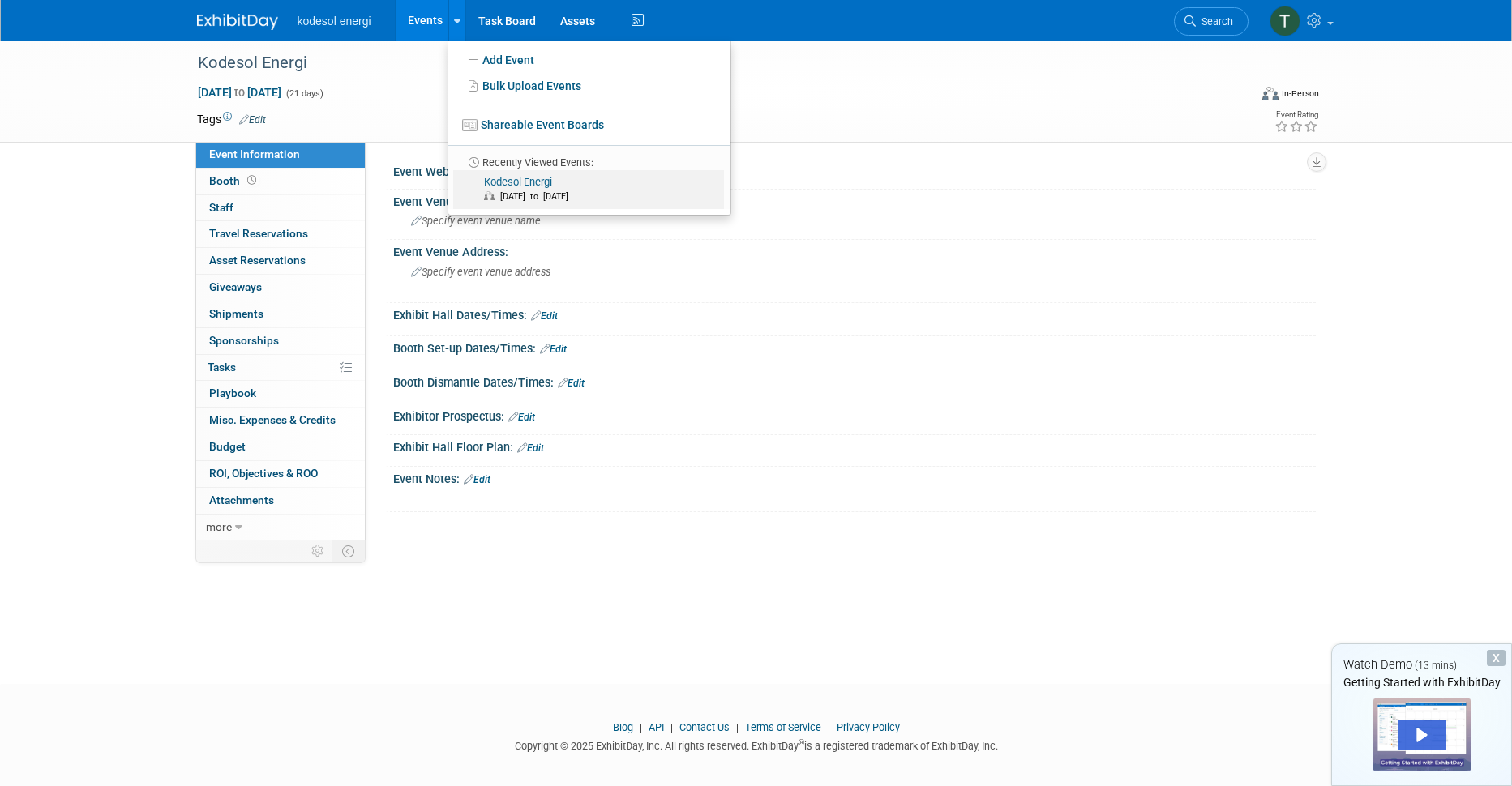
click at [537, 179] on link "Kodesol Energi [DATE] to [DATE]" at bounding box center [588, 190] width 270 height 39
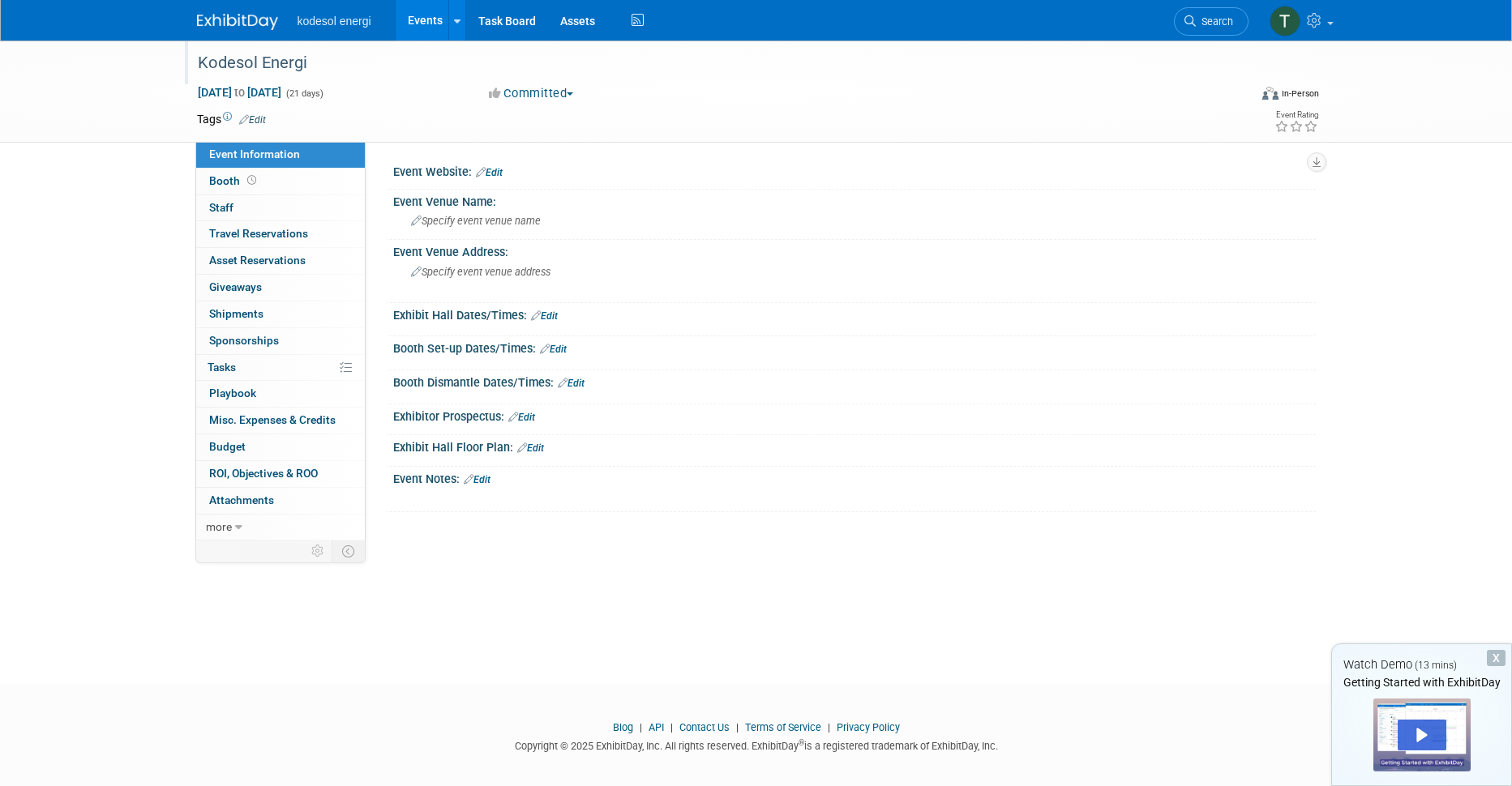
click at [219, 61] on div "Kodesol Energi" at bounding box center [708, 63] width 1032 height 29
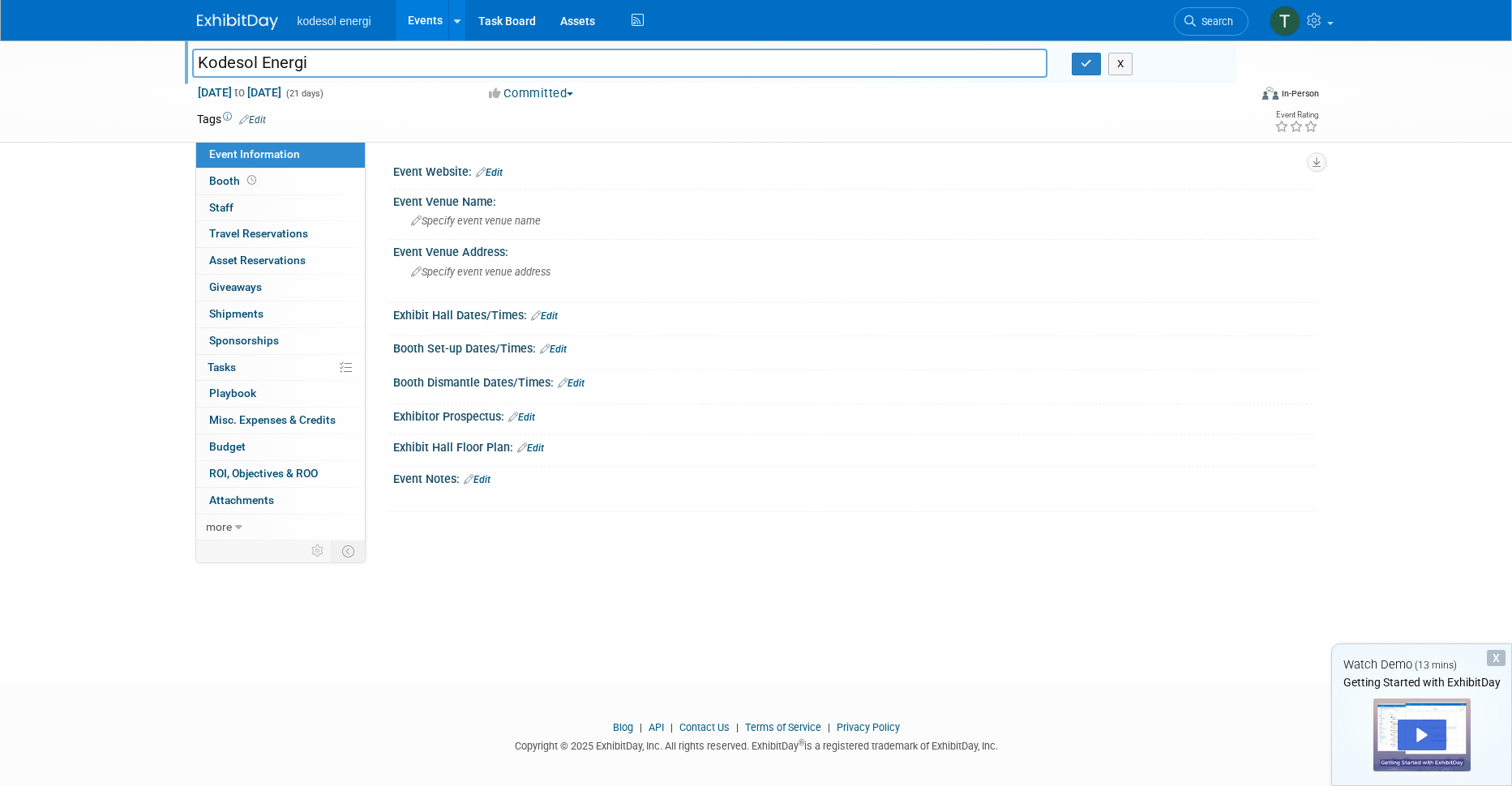
click at [219, 61] on input "Kodesol Energi" at bounding box center [619, 62] width 856 height 28
click at [651, 140] on div "Kodesol Energi Kodesol Energi X Sep 10, 2025 to Sep 30, 2025 (21 days) Sep 10, …" at bounding box center [756, 90] width 1143 height 101
click at [1076, 53] on button "button" at bounding box center [1086, 64] width 29 height 23
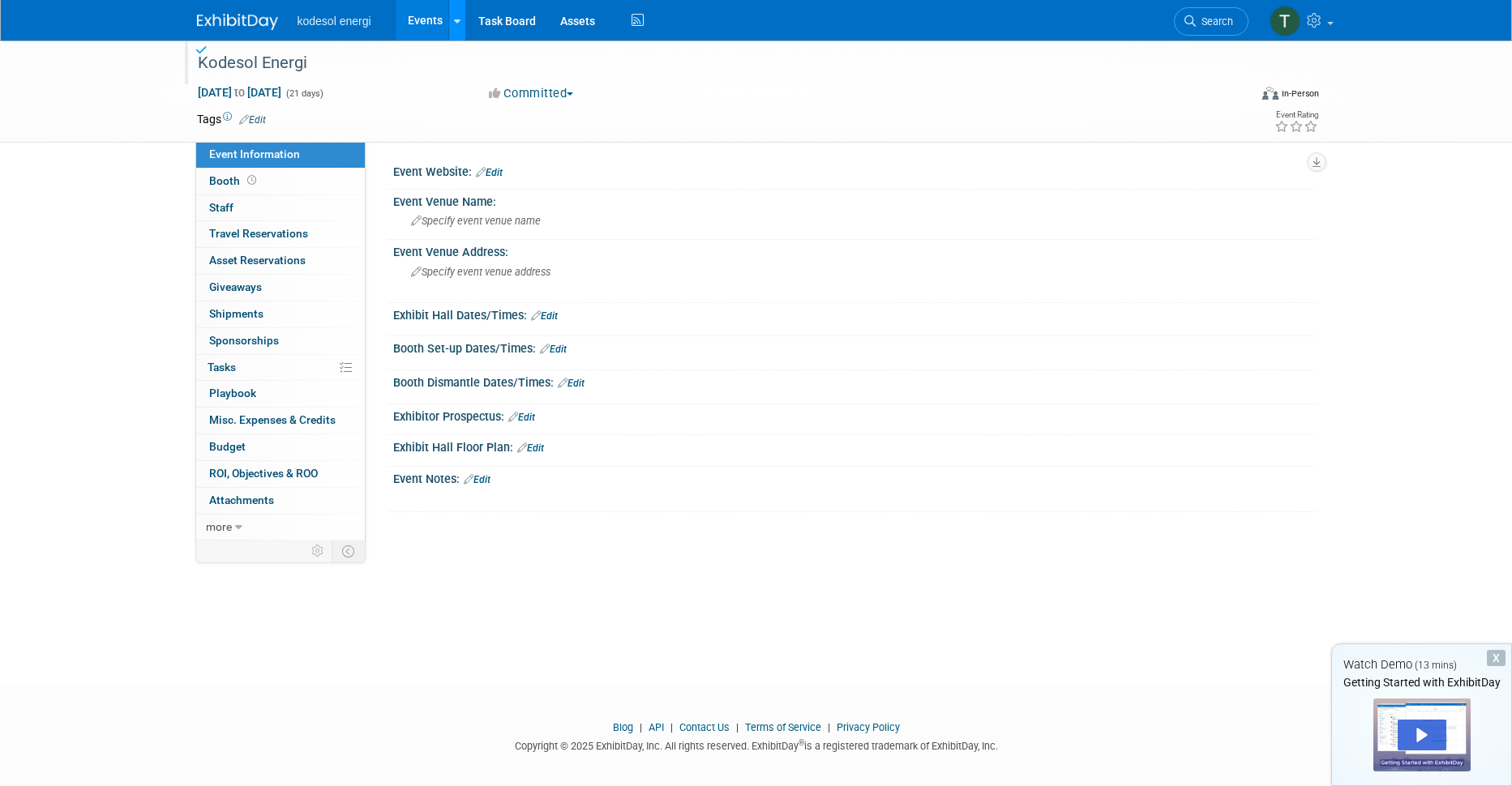
click at [456, 14] on div at bounding box center [457, 20] width 7 height 16
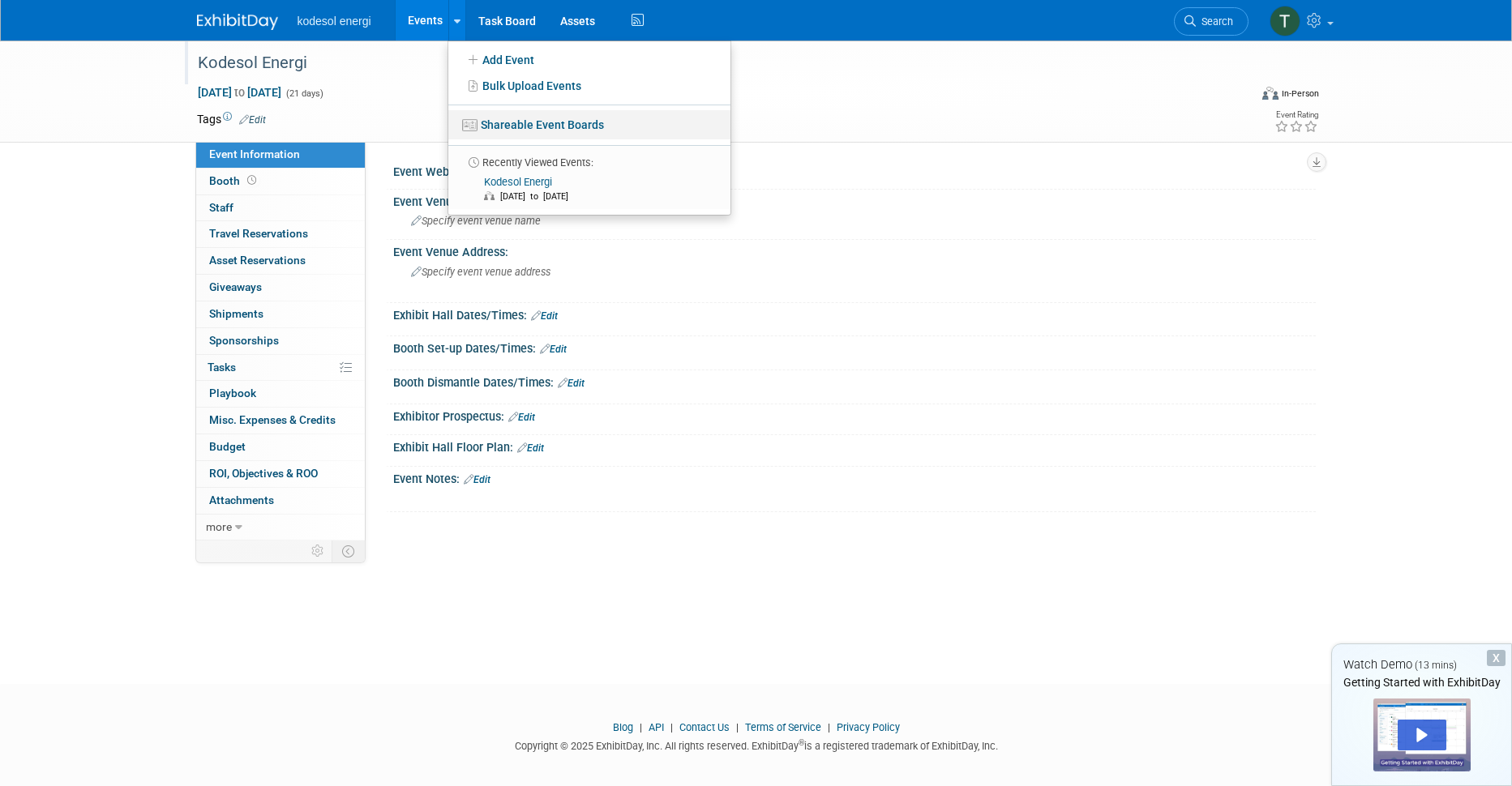
click at [530, 125] on link "Shareable Event Boards" at bounding box center [589, 125] width 282 height 29
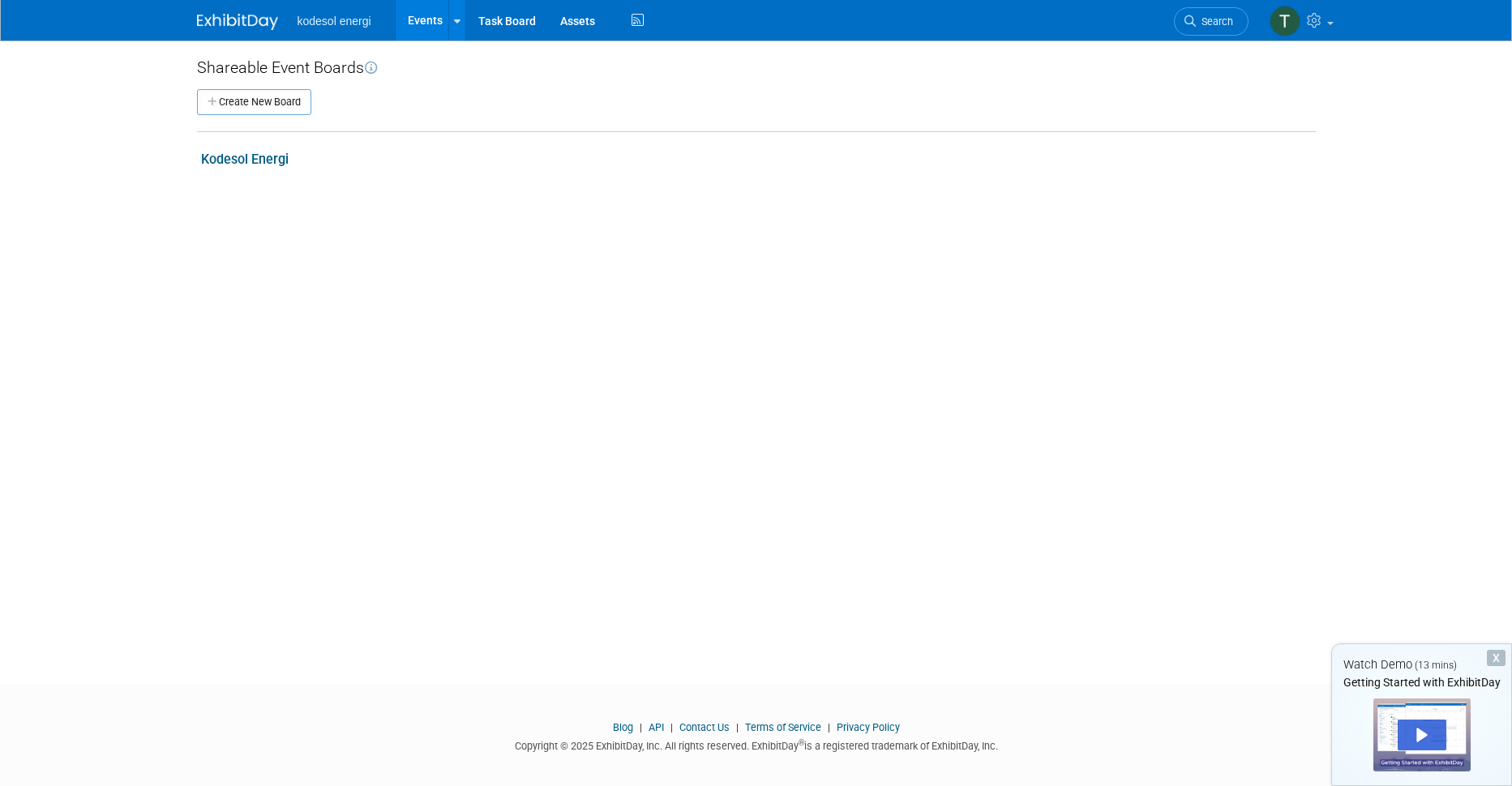
click at [234, 159] on link "Kodesol Energi" at bounding box center [245, 159] width 87 height 16
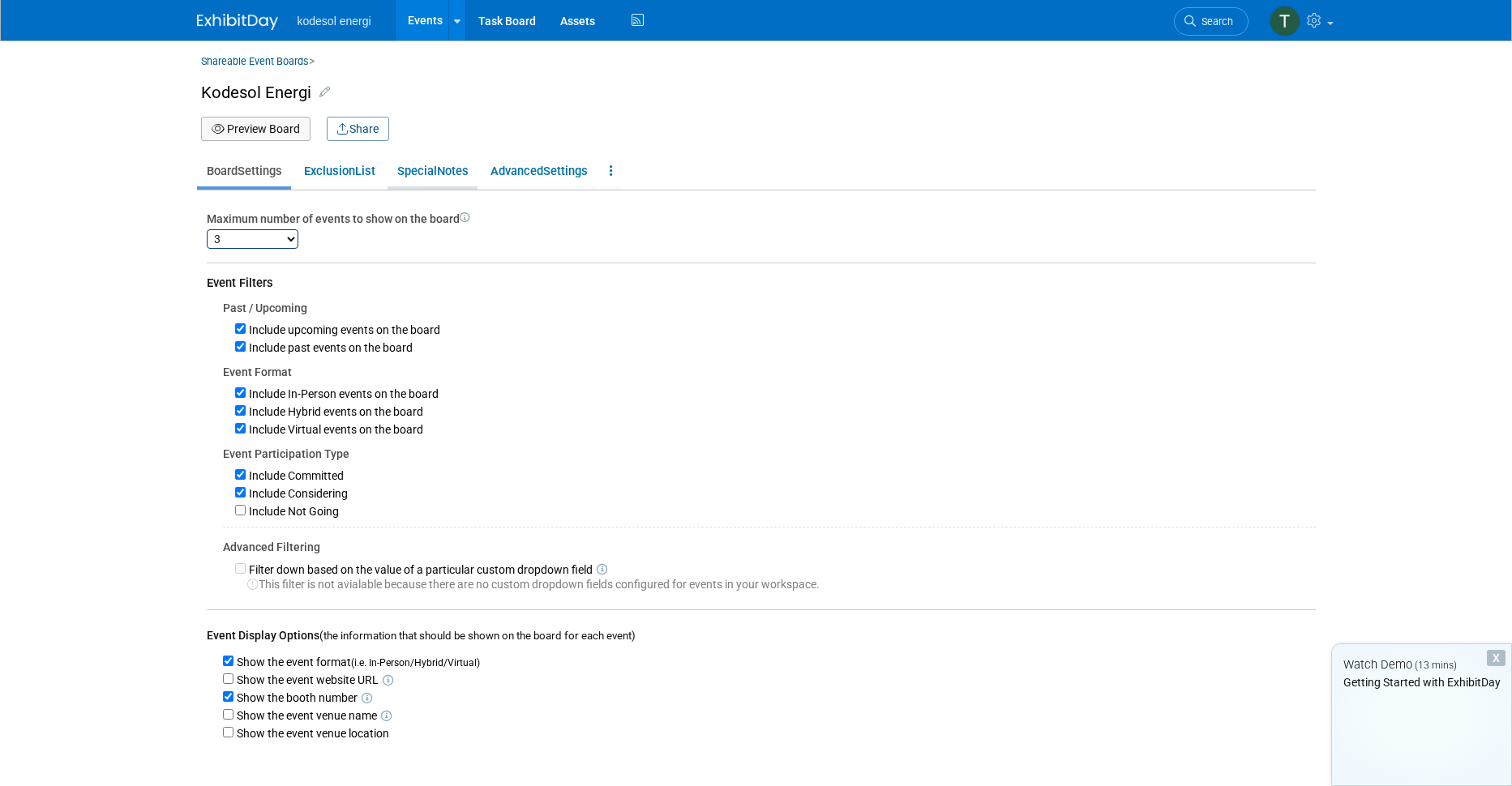
click at [437, 174] on span "Special" at bounding box center [417, 171] width 39 height 15
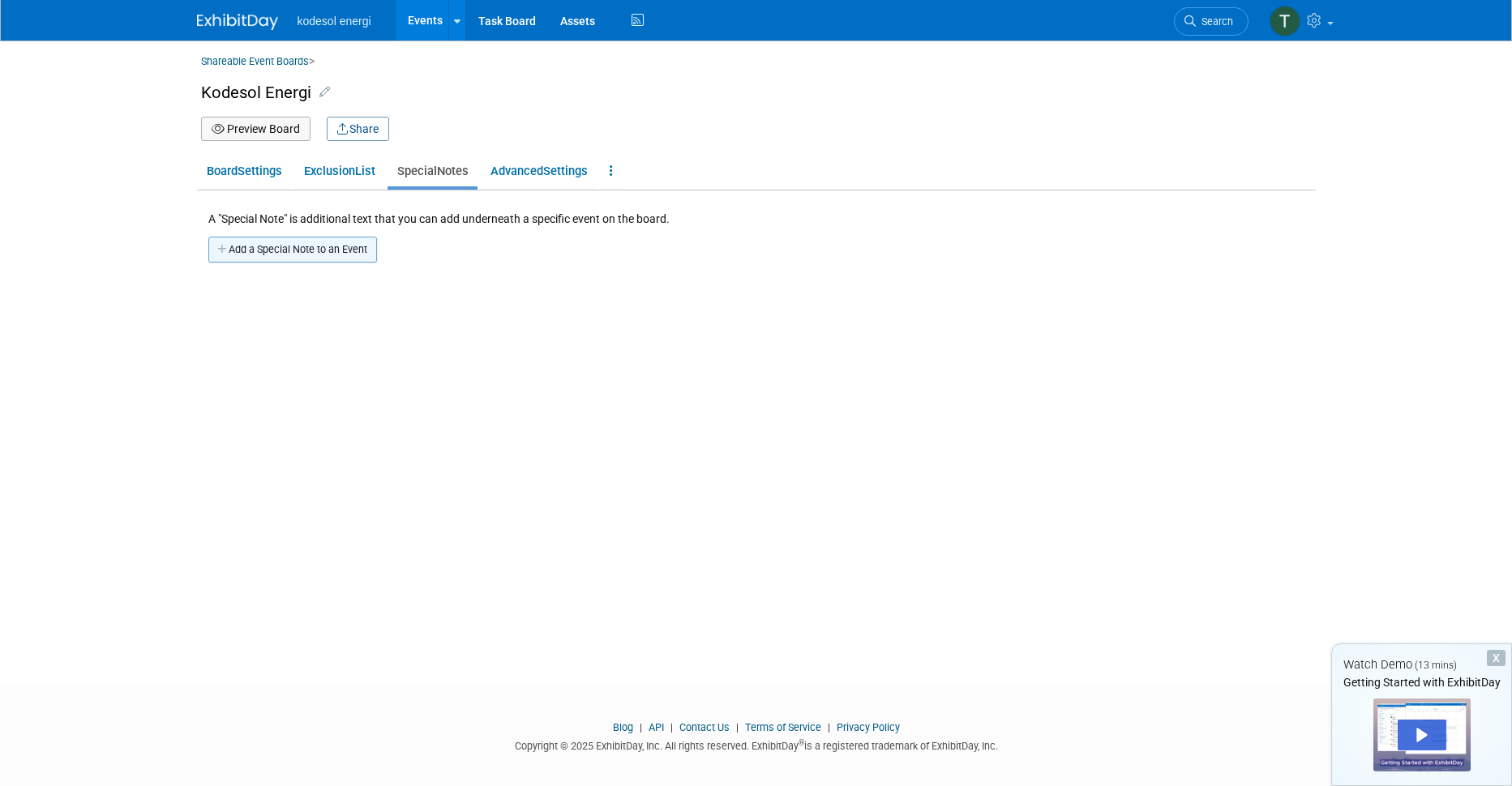
click at [321, 254] on button "Add a Special Note to an Event" at bounding box center [293, 250] width 169 height 26
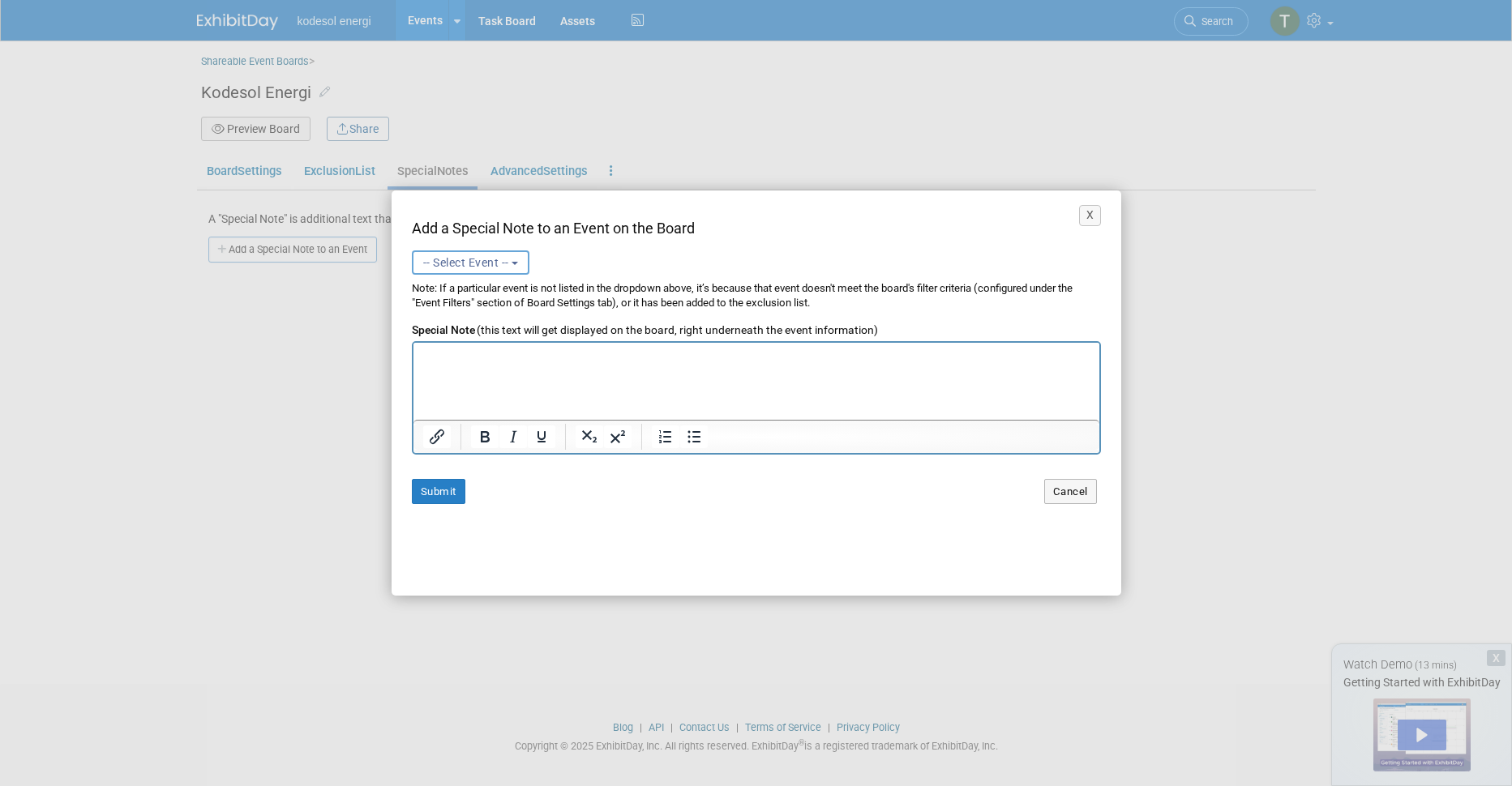
click at [494, 262] on span "-- Select Event --" at bounding box center [466, 262] width 86 height 13
click at [451, 315] on label "Kodesol Energi (Upcoming) [DATE] to [DATE] Committed" at bounding box center [494, 331] width 147 height 37
click at [415, 317] on input "Kodesol Energi (Upcoming) [DATE] to [DATE] Committed" at bounding box center [410, 322] width 11 height 11
select select "11151435"
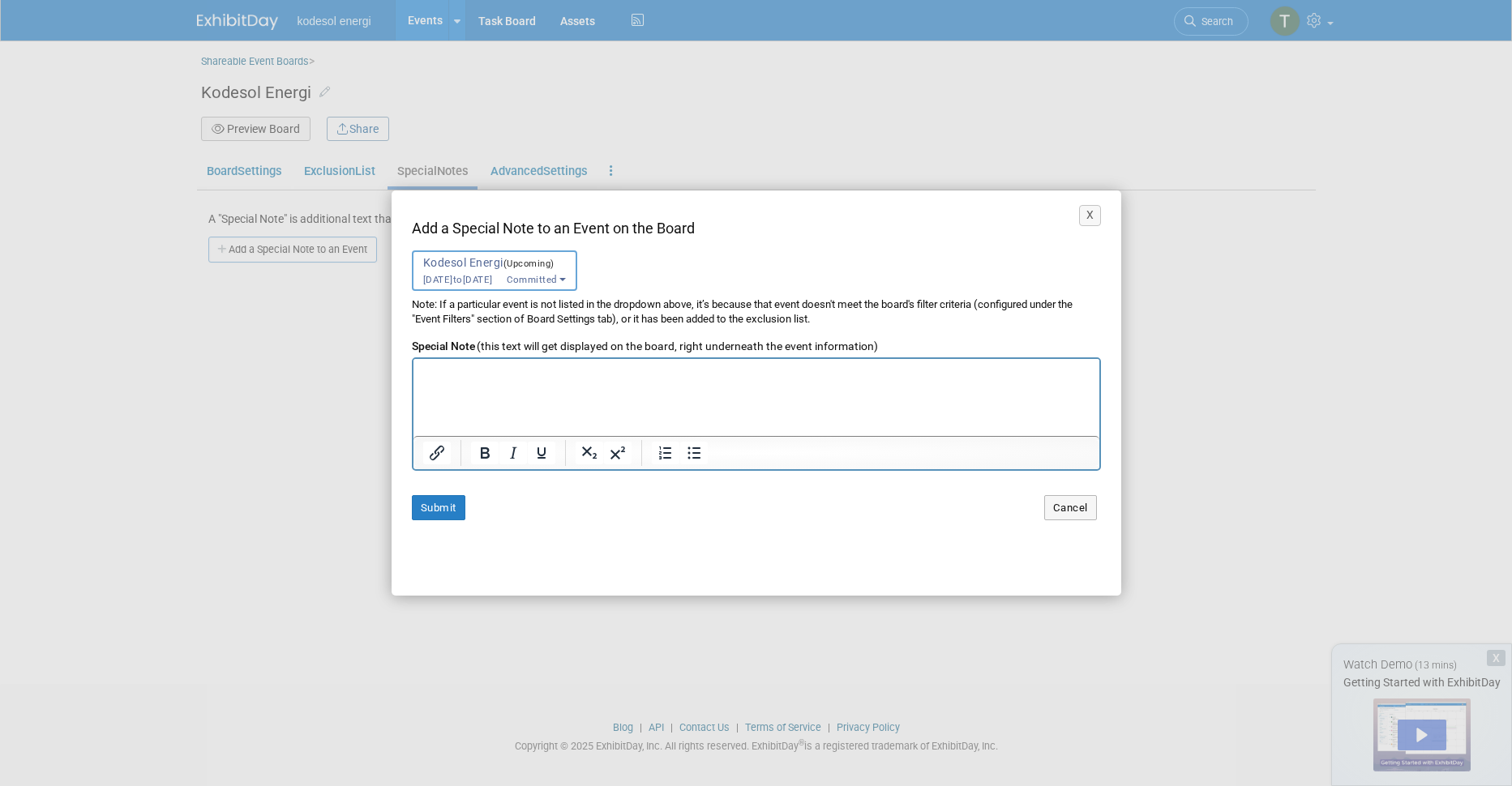
click at [523, 381] on html at bounding box center [756, 369] width 686 height 22
click at [436, 451] on icon "Insert/edit link" at bounding box center [436, 453] width 15 height 15
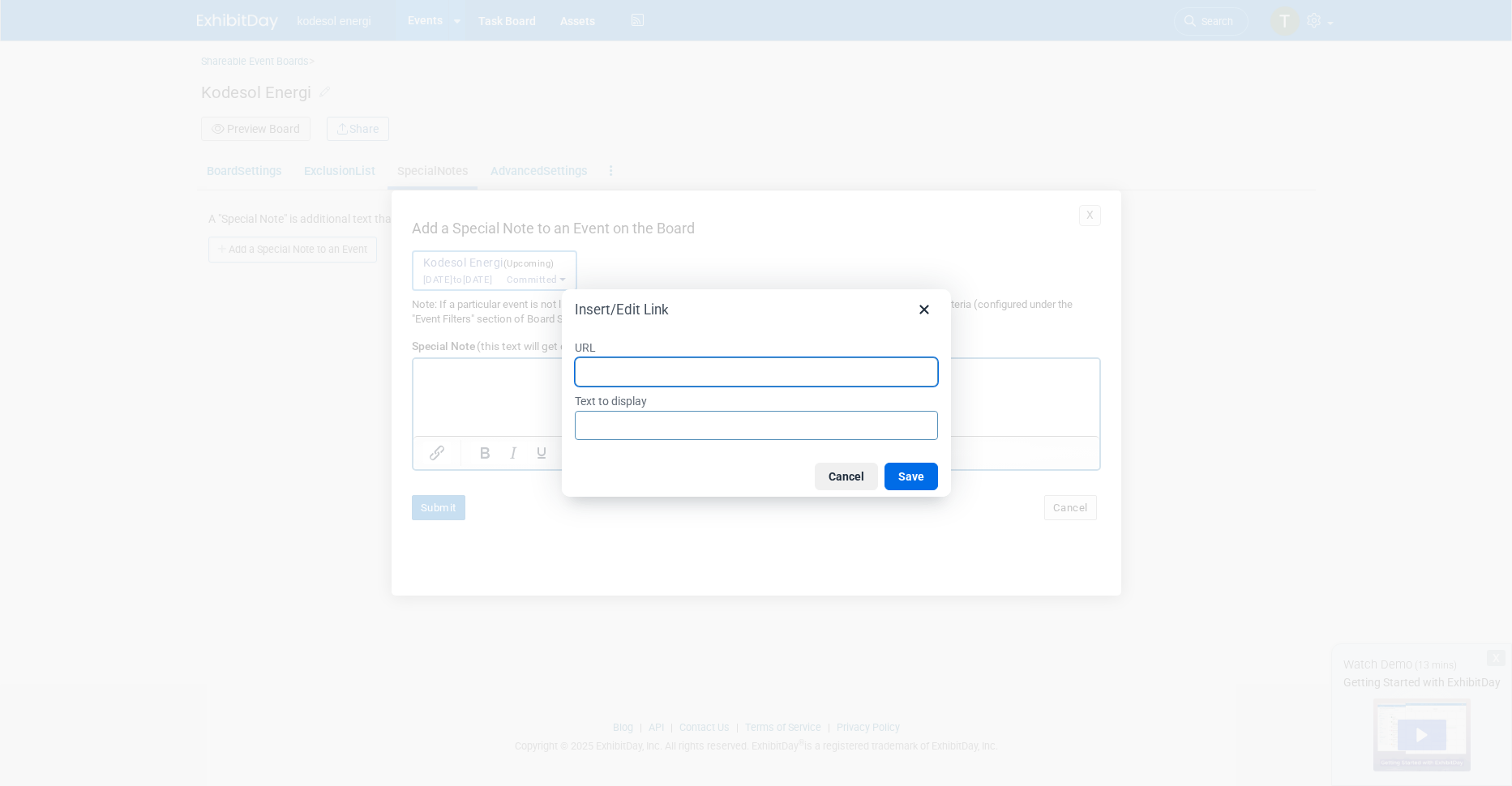
click at [533, 430] on div at bounding box center [756, 393] width 1512 height 786
click at [845, 477] on button "Cancel" at bounding box center [846, 477] width 63 height 28
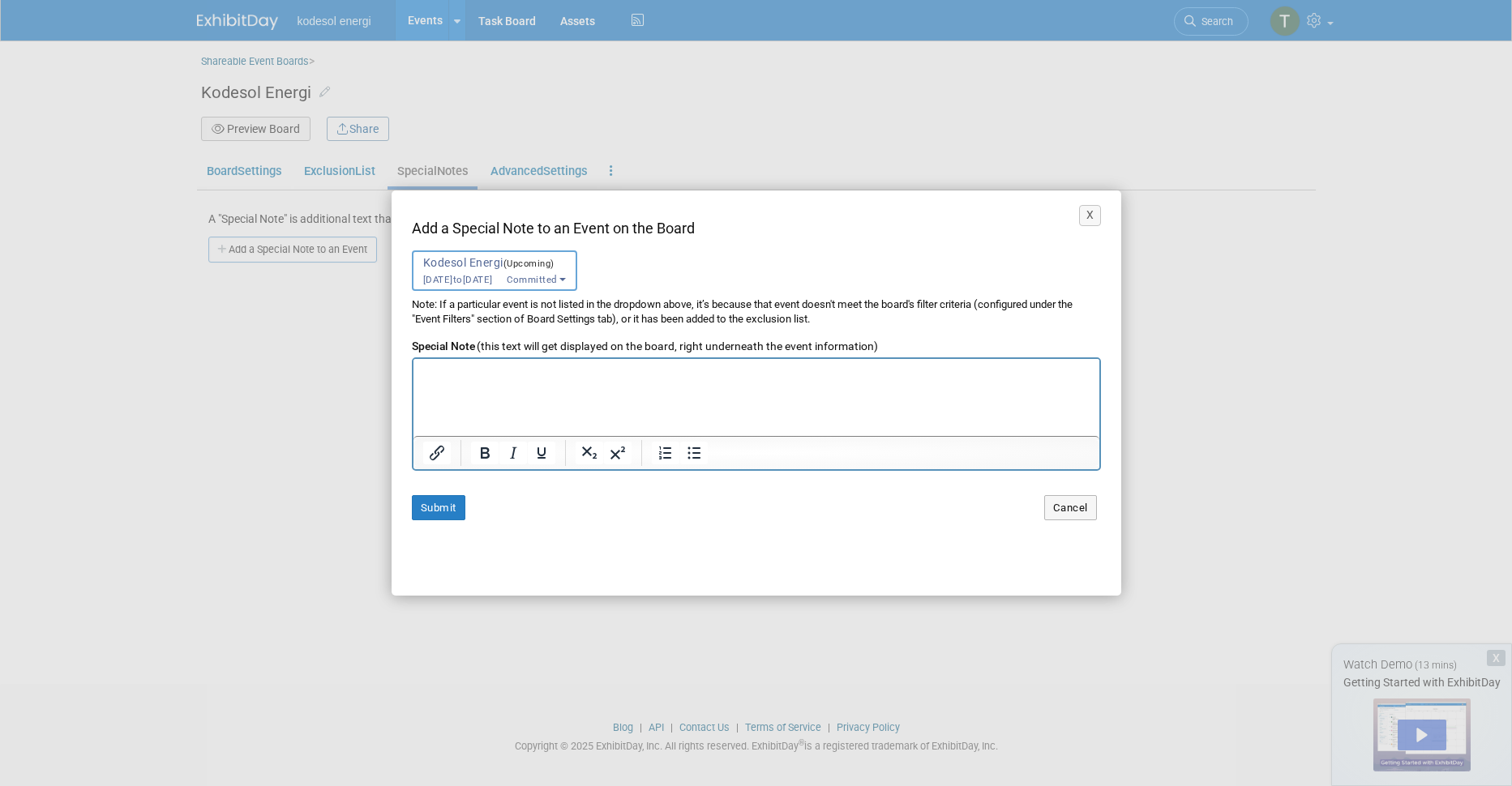
click at [533, 381] on html at bounding box center [756, 369] width 686 height 22
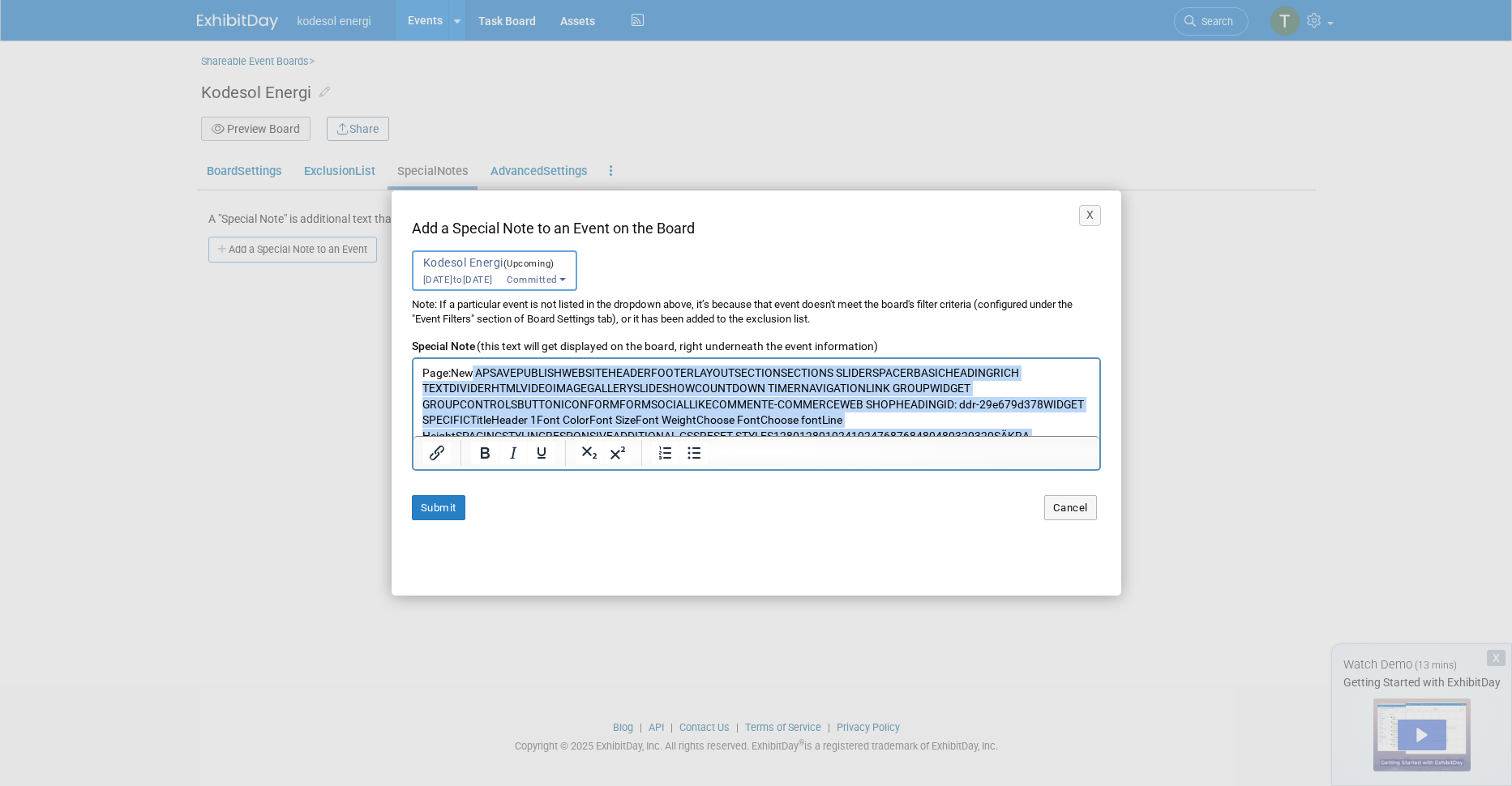
drag, startPoint x: 535, startPoint y: 411, endPoint x: 469, endPoint y: 350, distance: 89.9
click at [469, 359] on html "Page:New AP SAVEPUBLISH WEBSITEHEADERFOOTER LAYOUTSECTIONSECTIONS SLIDERSPACER …" at bounding box center [756, 479] width 686 height 243
click at [522, 387] on p "Page:New AP SAVEPUBLISH WEBSITEHEADERFOOTER LAYOUTSECTIONSECTIONS SLIDERSPACER …" at bounding box center [756, 413] width 669 height 94
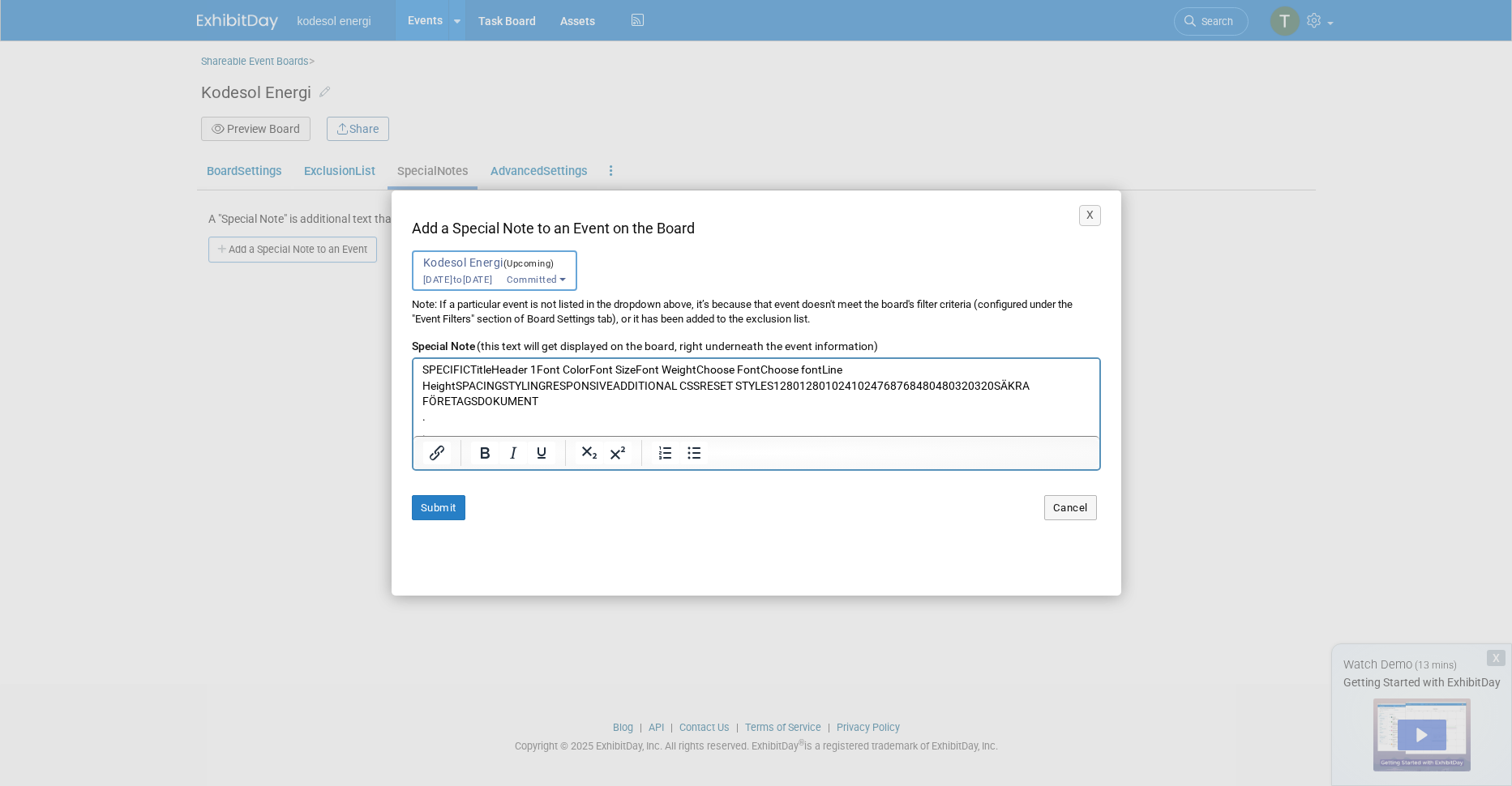
scroll to position [61, 0]
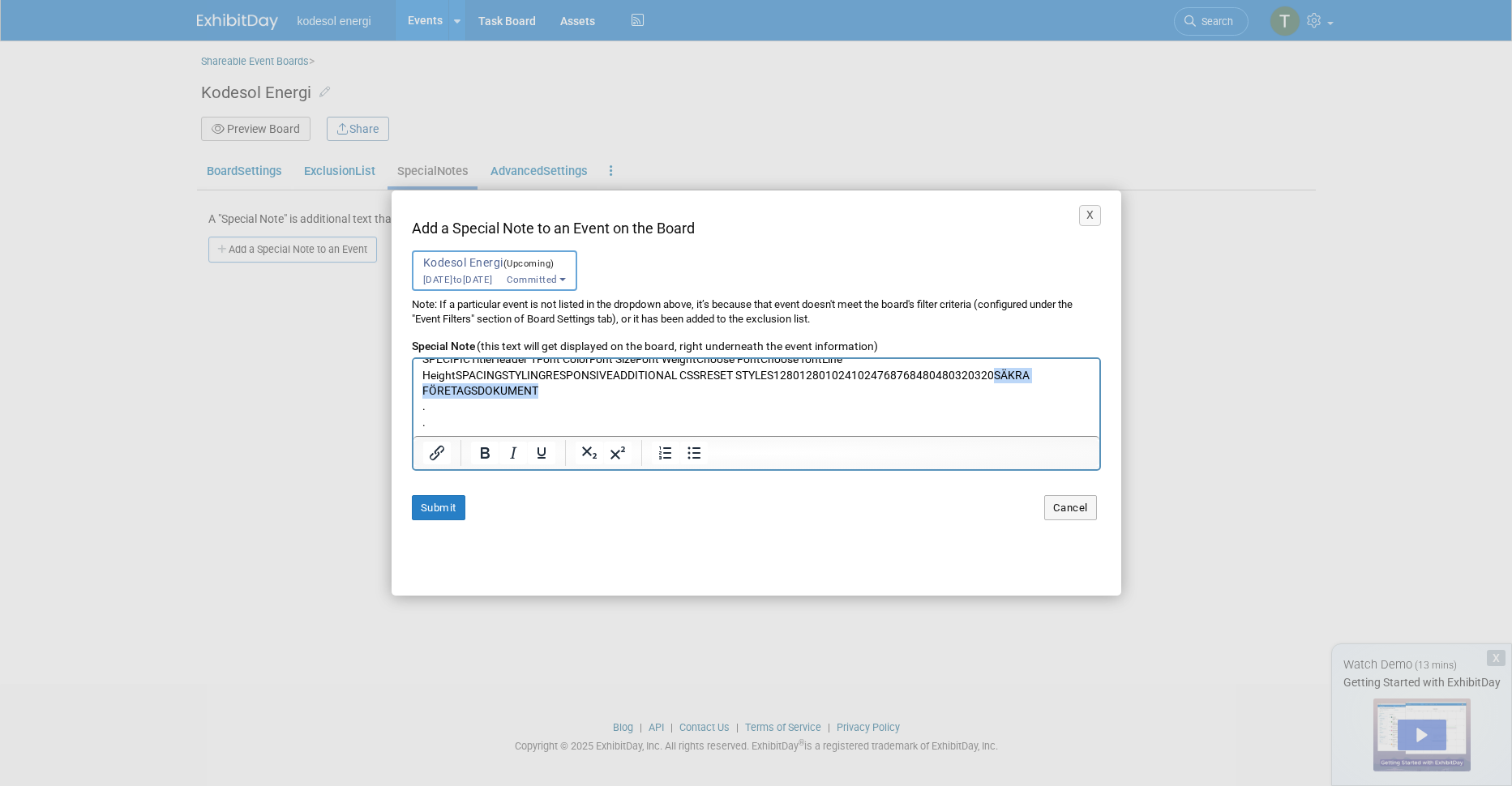
drag, startPoint x: 988, startPoint y: 376, endPoint x: 987, endPoint y: 386, distance: 10.0
click at [987, 386] on p "Page:New AP SAVEPUBLISH WEBSITEHEADERFOOTER LAYOUTSECTIONSECTIONS SLIDERSPACER …" at bounding box center [756, 352] width 669 height 94
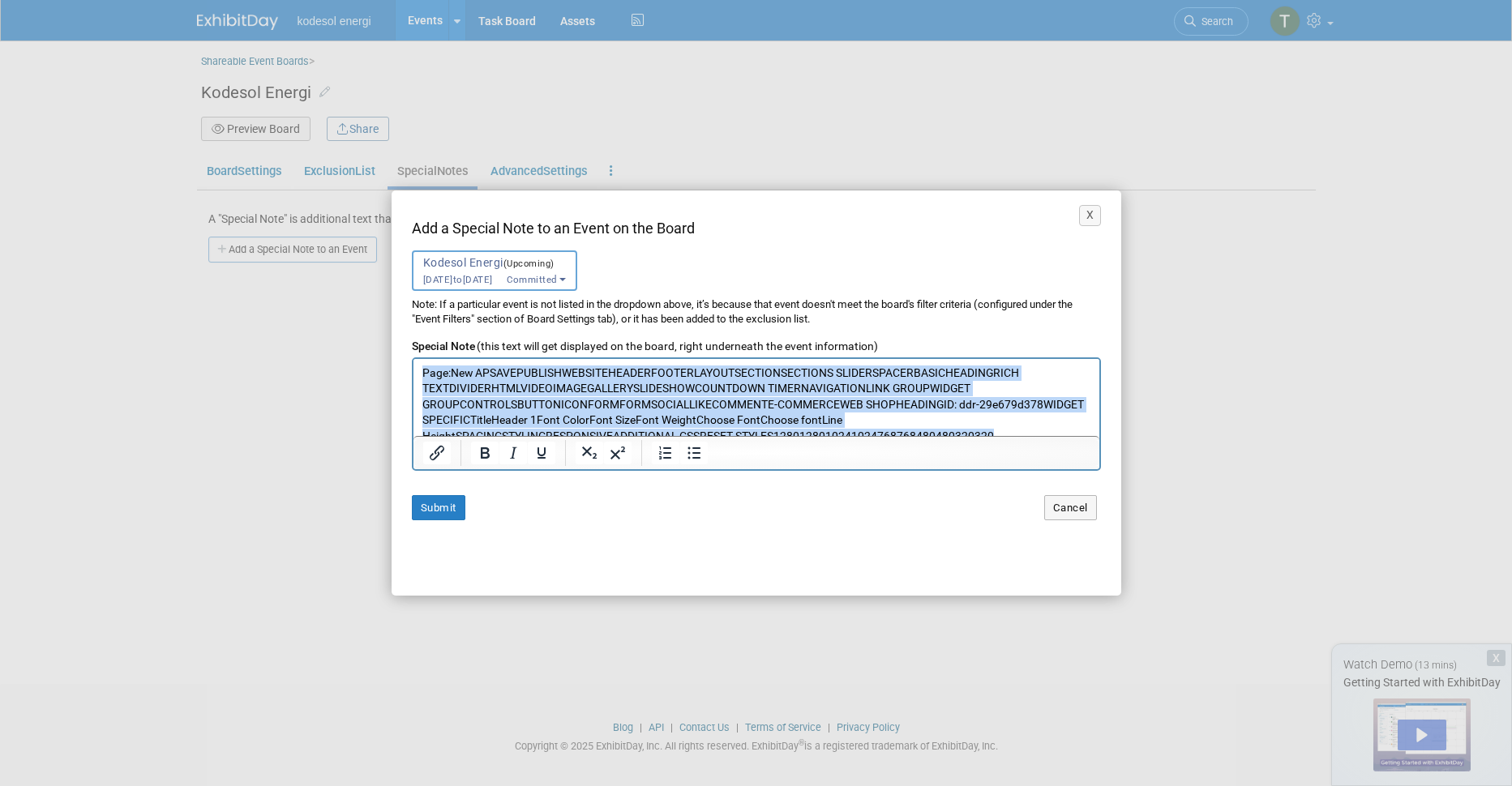
drag, startPoint x: 1000, startPoint y: 377, endPoint x: 414, endPoint y: 367, distance: 586.1
click at [414, 367] on html "Page:New AP SAVEPUBLISH WEBSITEHEADERFOOTER LAYOUTSECTIONSECTIONS SLIDERSPACER …" at bounding box center [756, 472] width 686 height 227
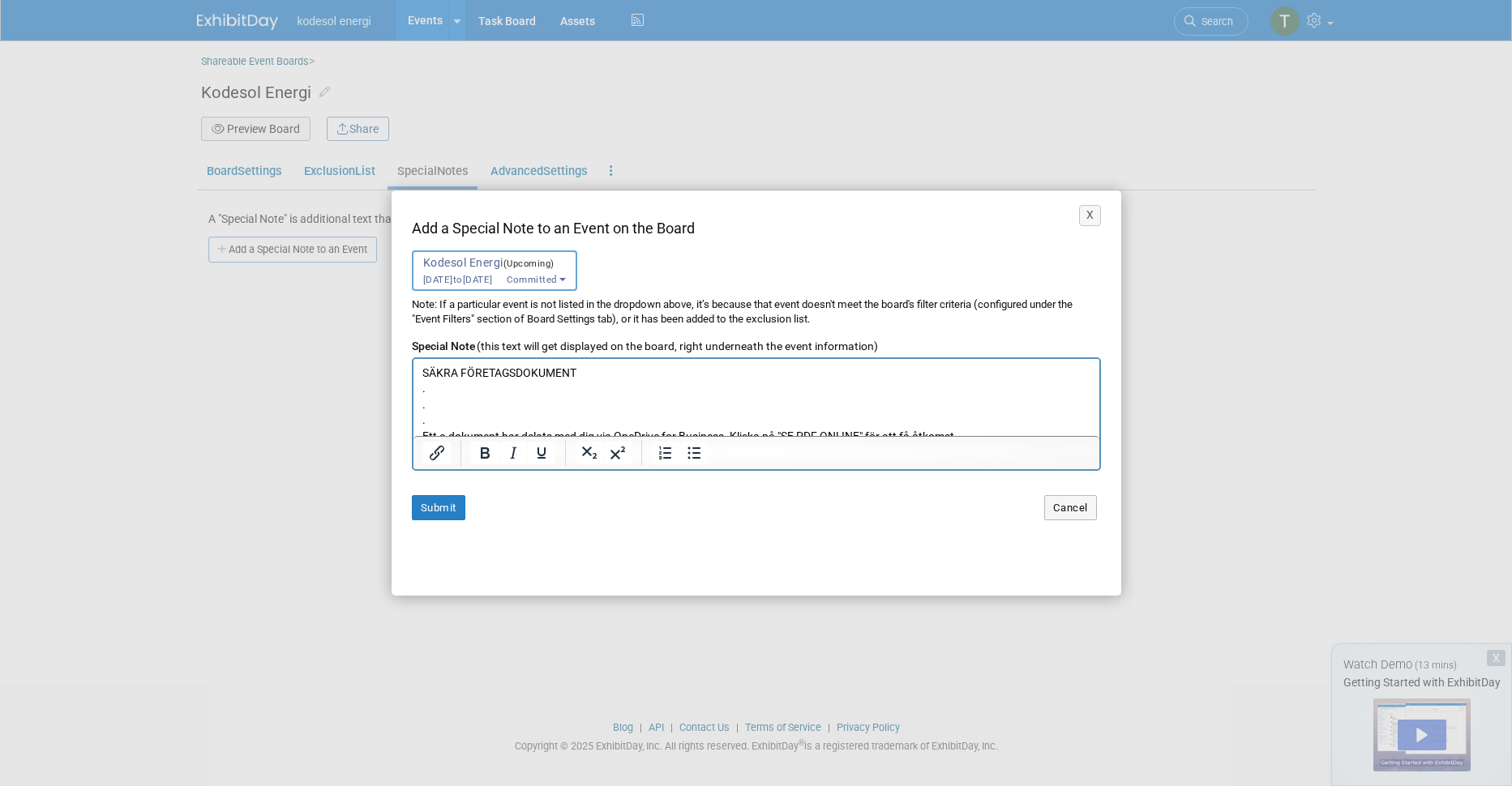
click at [533, 375] on p "SÄKRA FÖRETAGSDOKUMENT" at bounding box center [756, 373] width 669 height 16
click at [484, 451] on icon "Bold" at bounding box center [485, 453] width 20 height 20
click at [707, 391] on p "." at bounding box center [756, 389] width 669 height 16
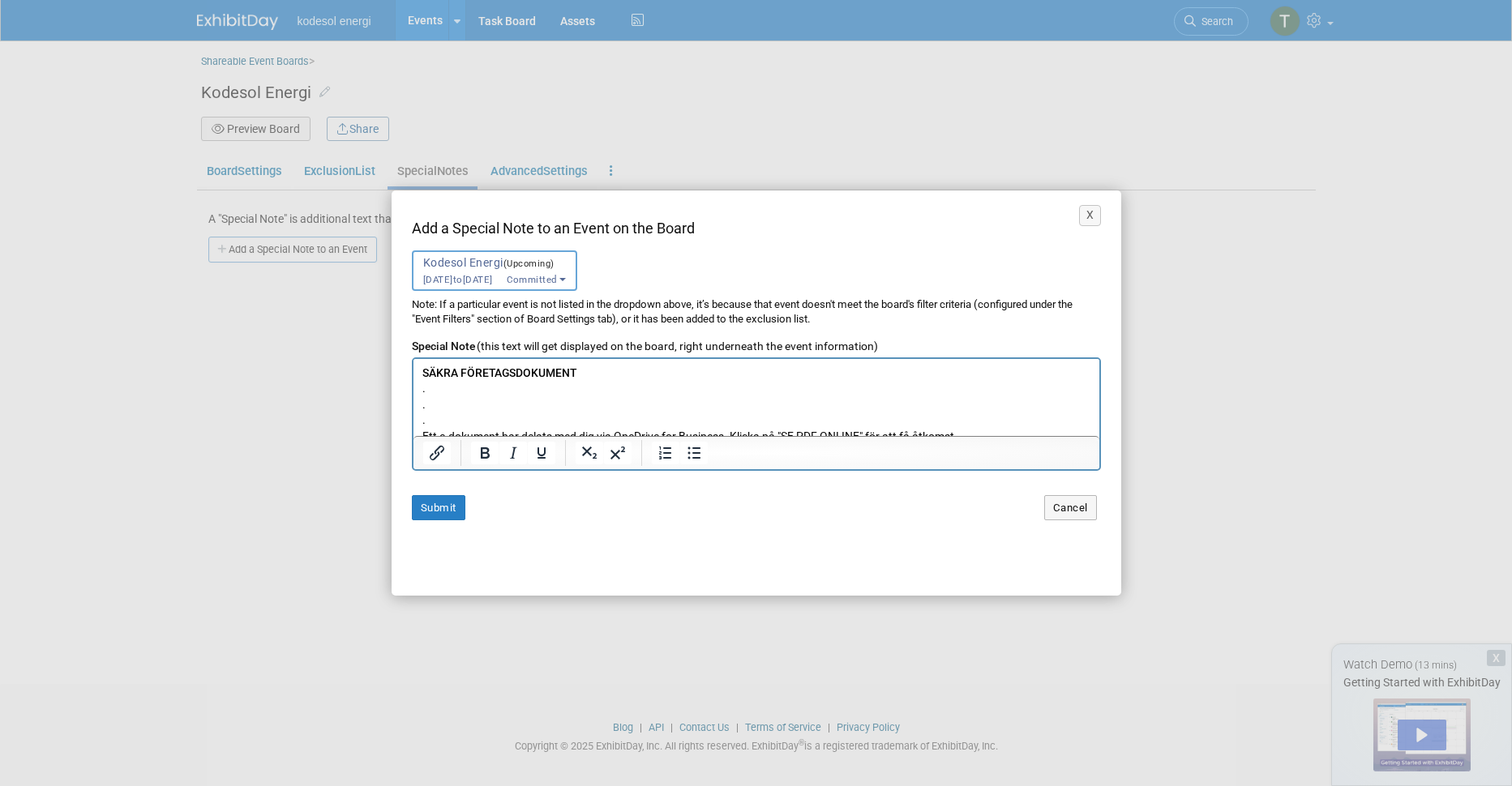
scroll to position [86, 0]
click at [525, 386] on p "." at bounding box center [756, 380] width 669 height 16
click at [530, 426] on p "SE PDF ONLINE" at bounding box center [756, 428] width 669 height 16
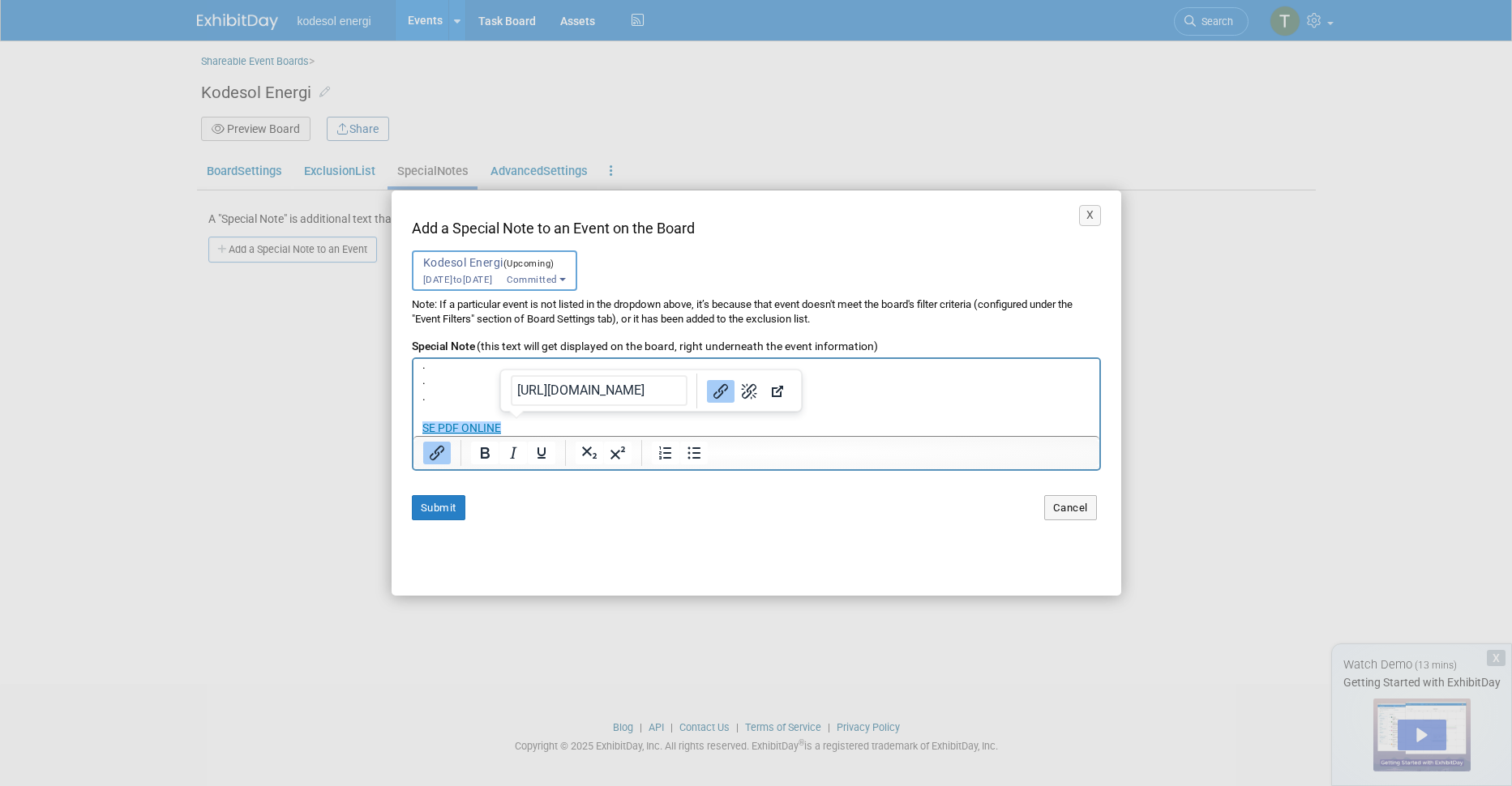
click at [530, 426] on p "SE PDF ONLINE﻿" at bounding box center [756, 428] width 669 height 16
click at [508, 388] on p "SE PDF ONLINE﻿" at bounding box center [756, 383] width 669 height 16
click at [507, 379] on p "SE PDF ONLINE﻿" at bounding box center [756, 383] width 669 height 16
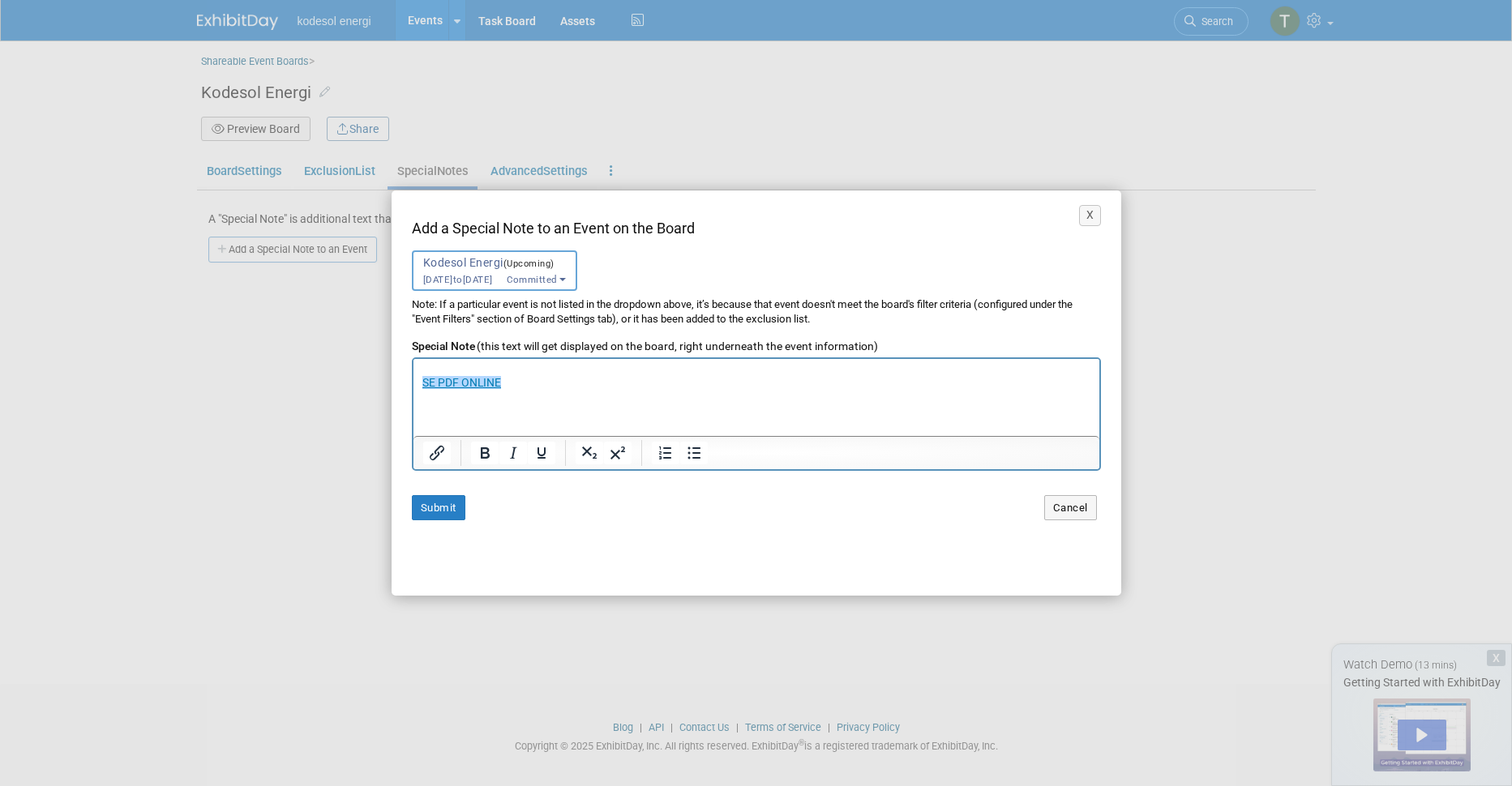
click at [507, 379] on p "SE PDF ONLINE﻿" at bounding box center [756, 383] width 669 height 16
click at [484, 453] on icon "Bold" at bounding box center [485, 453] width 9 height 12
click at [780, 400] on p "Rich Text Area. Press ALT-0 for help." at bounding box center [756, 399] width 669 height 16
click at [429, 506] on button "Submit" at bounding box center [438, 508] width 53 height 26
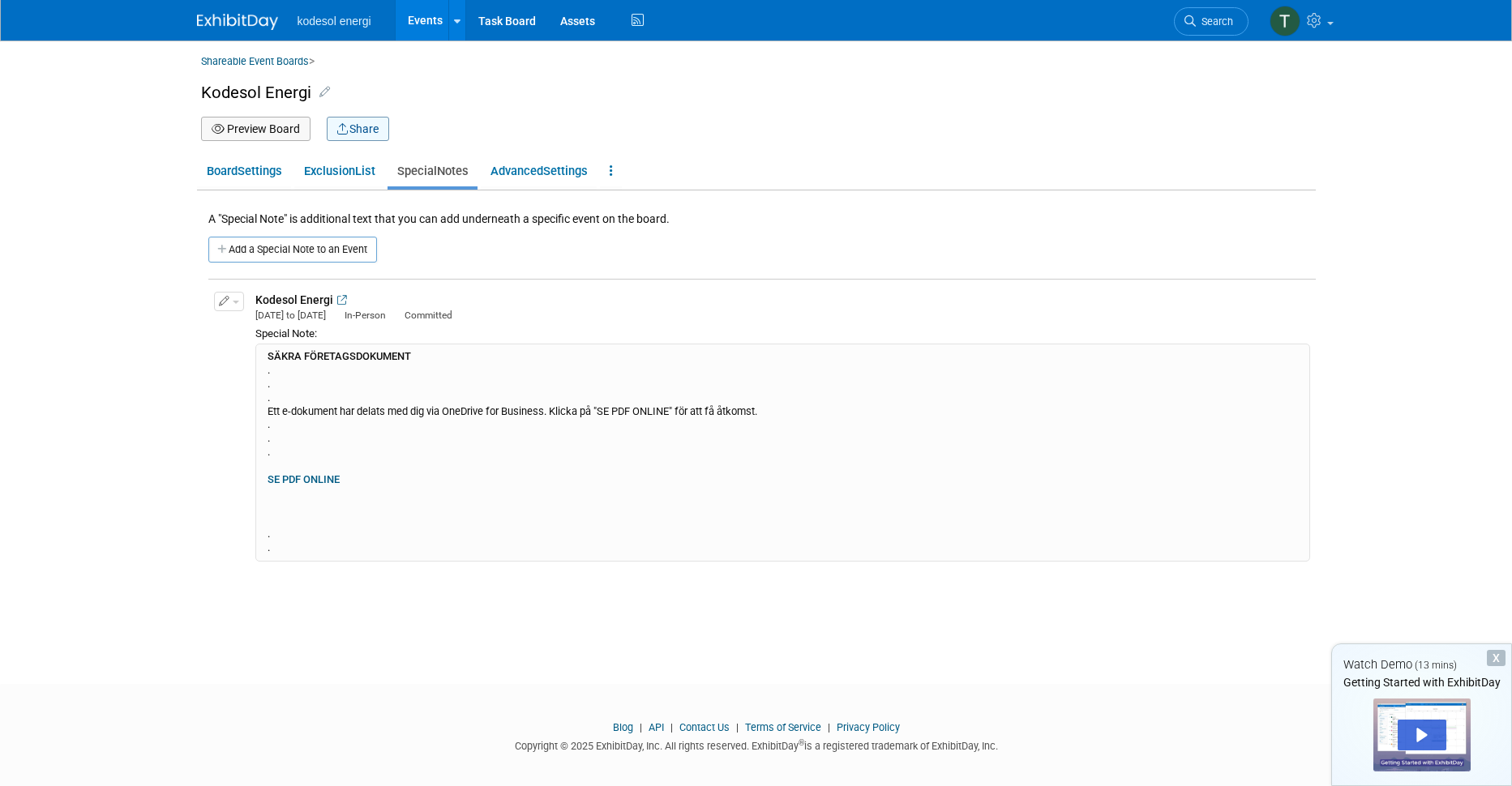
click at [358, 130] on button "Share" at bounding box center [358, 129] width 63 height 25
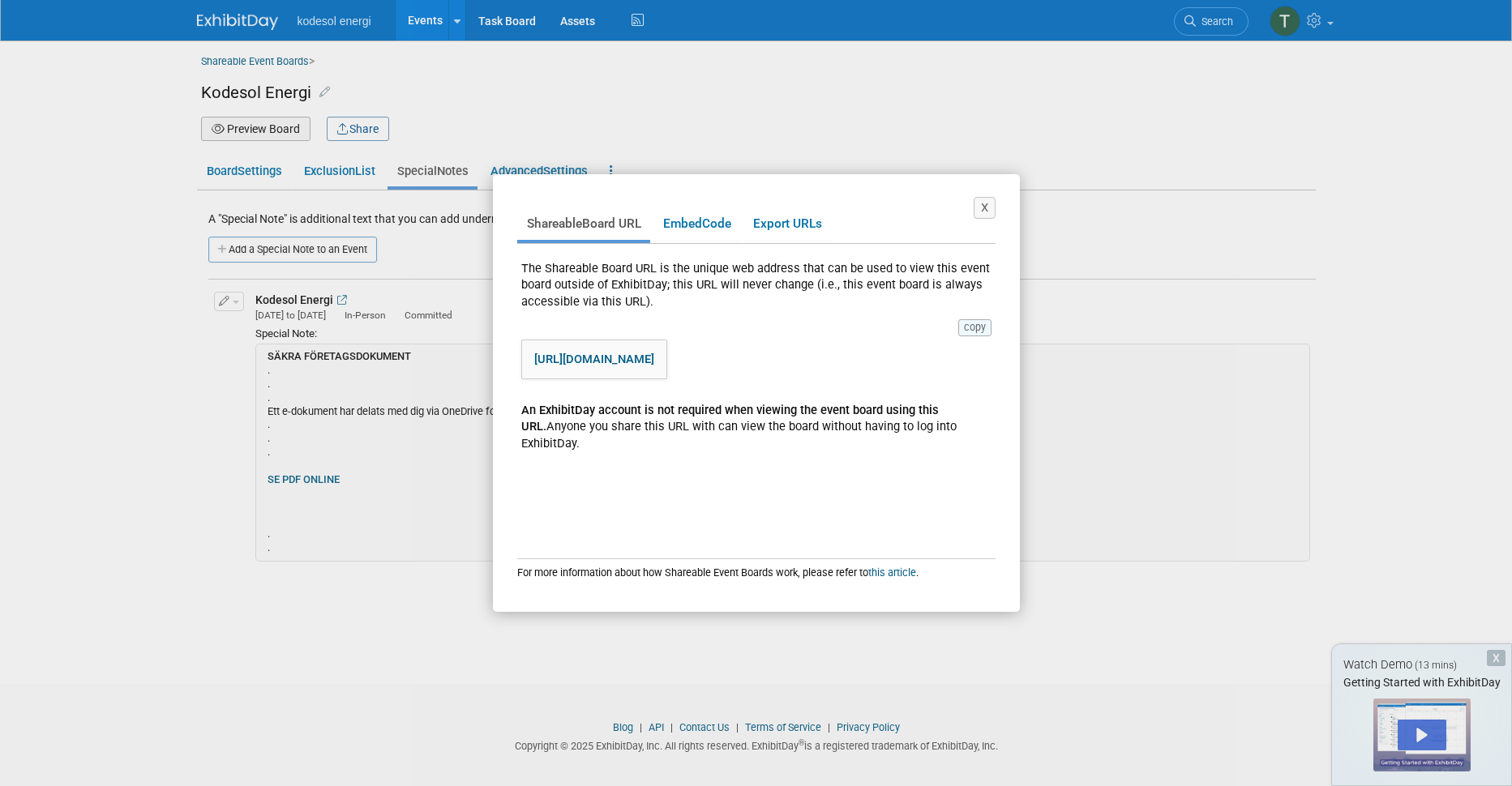
click at [974, 326] on button "copy" at bounding box center [975, 327] width 33 height 16
